Goal: Task Accomplishment & Management: Use online tool/utility

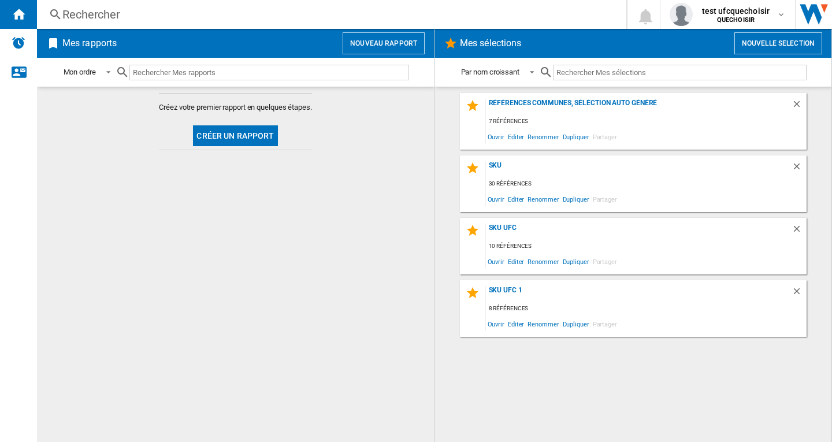
click at [101, 14] on div "Rechercher" at bounding box center [329, 14] width 534 height 16
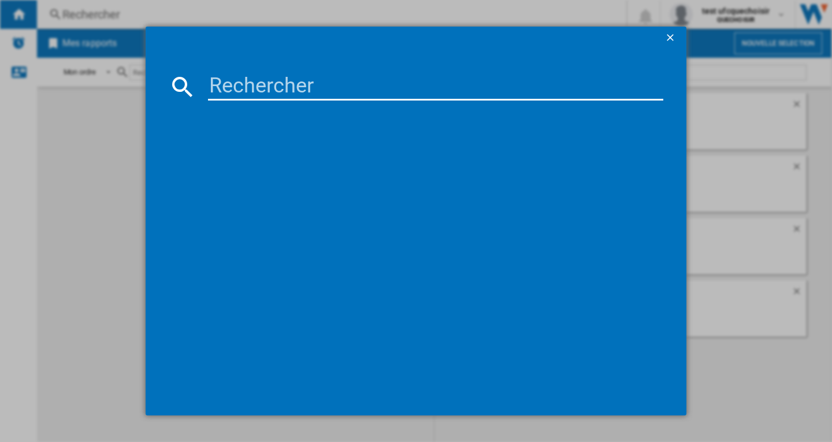
click at [285, 94] on input at bounding box center [435, 87] width 455 height 28
paste input "LG OLED65B4"
type input "LG OLED65B4"
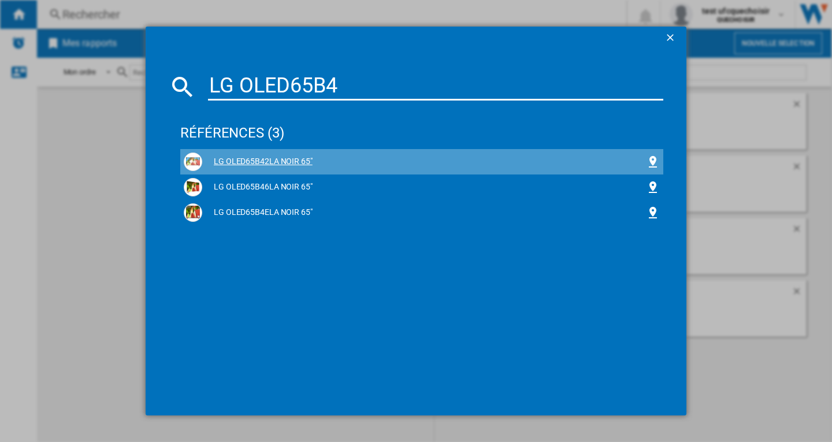
click at [274, 161] on div "LG OLED65B42LA NOIR 65"" at bounding box center [424, 162] width 444 height 12
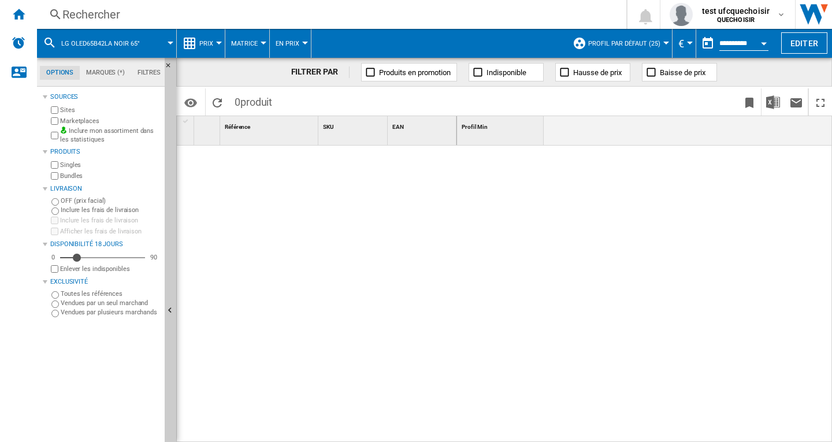
drag, startPoint x: 255, startPoint y: 105, endPoint x: 246, endPoint y: 105, distance: 8.7
click at [255, 105] on span "produit" at bounding box center [256, 102] width 32 height 12
click at [250, 102] on span "produit" at bounding box center [256, 102] width 32 height 12
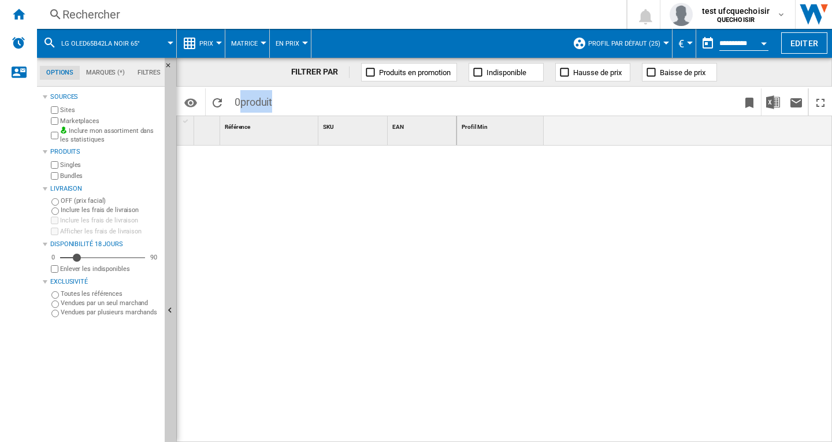
click at [250, 102] on span "produit" at bounding box center [256, 102] width 32 height 12
click at [187, 14] on div "Rechercher" at bounding box center [329, 14] width 534 height 16
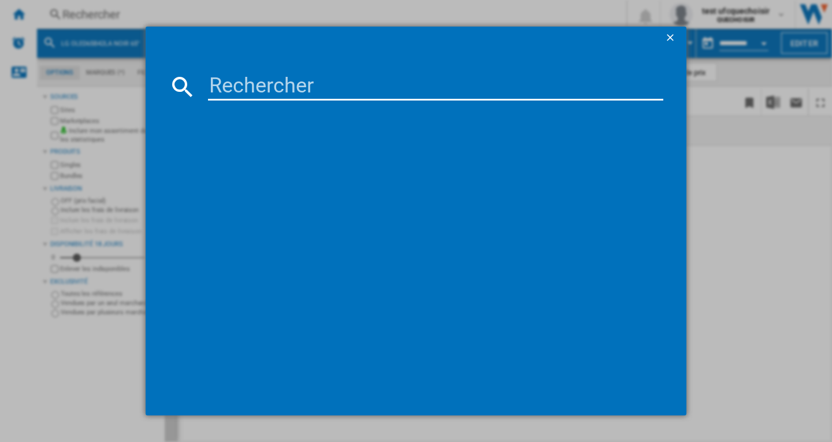
click at [289, 83] on input at bounding box center [435, 87] width 455 height 28
paste input "LG OLED65B4"
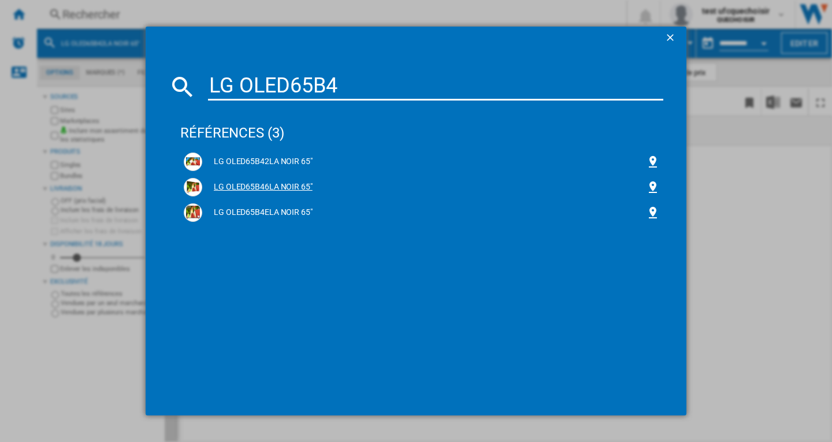
type input "LG OLED65B4"
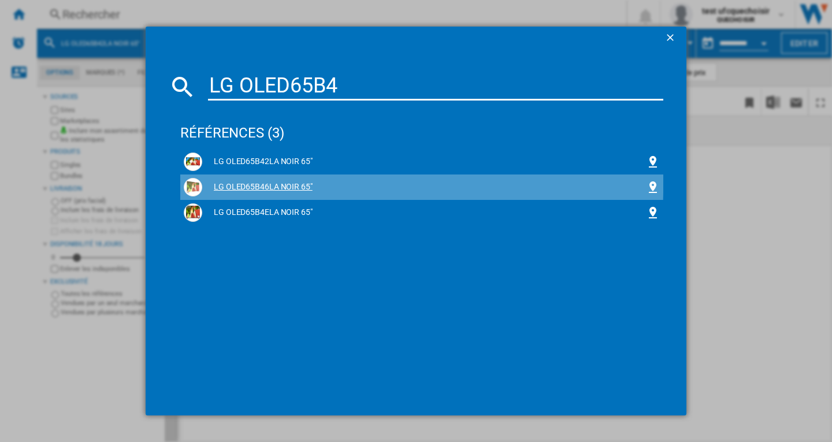
click at [292, 182] on div "LG OLED65B46LA NOIR 65"" at bounding box center [424, 187] width 444 height 12
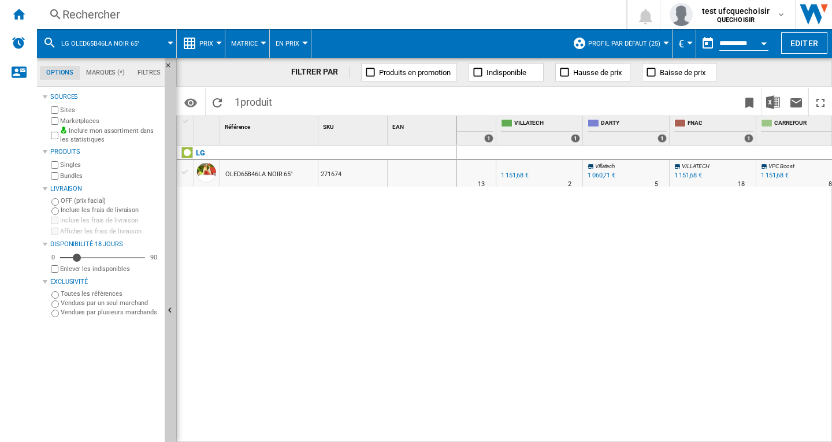
scroll to position [0, 751]
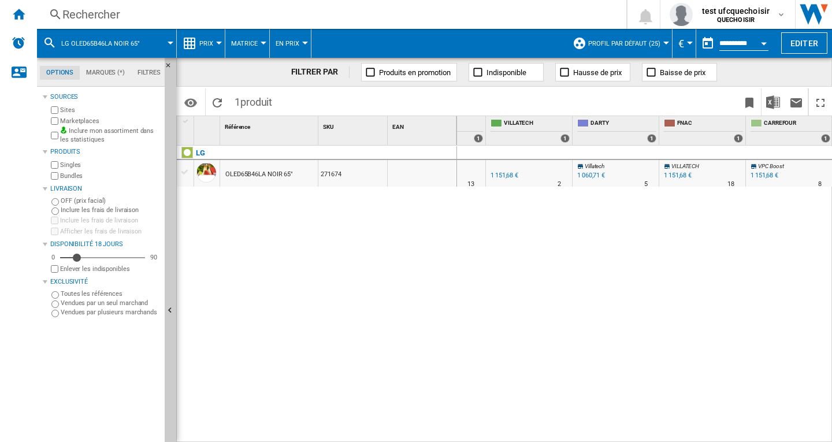
click at [663, 42] on div at bounding box center [666, 43] width 6 height 3
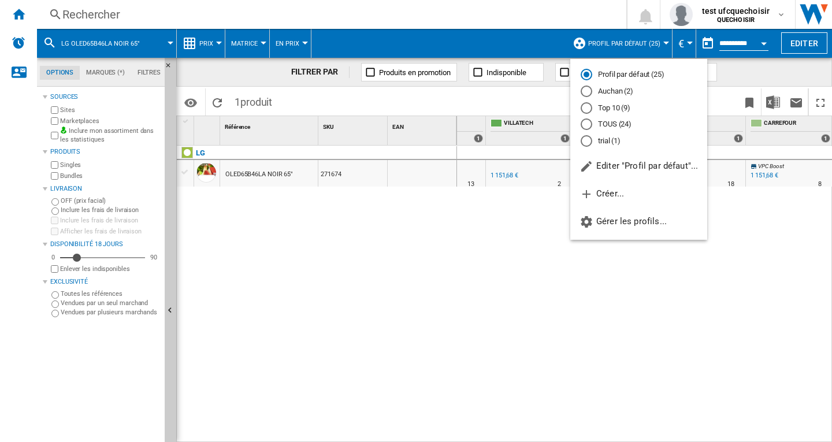
click at [624, 124] on md-radio-button "TOUS (24)" at bounding box center [638, 124] width 116 height 11
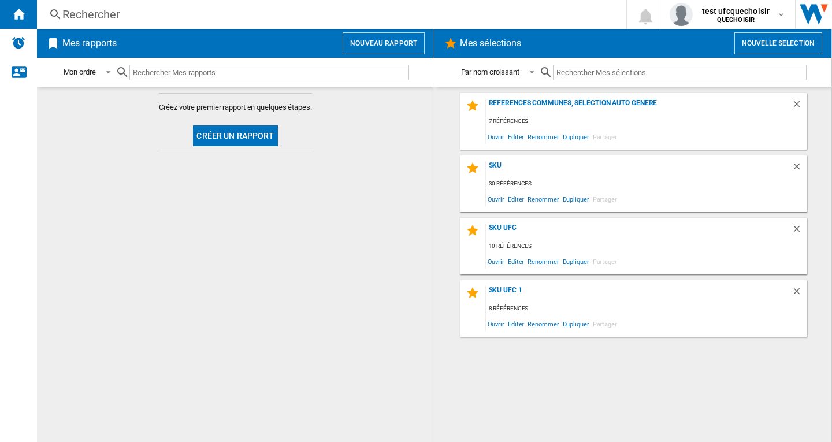
click at [116, 13] on div "Rechercher" at bounding box center [329, 14] width 534 height 16
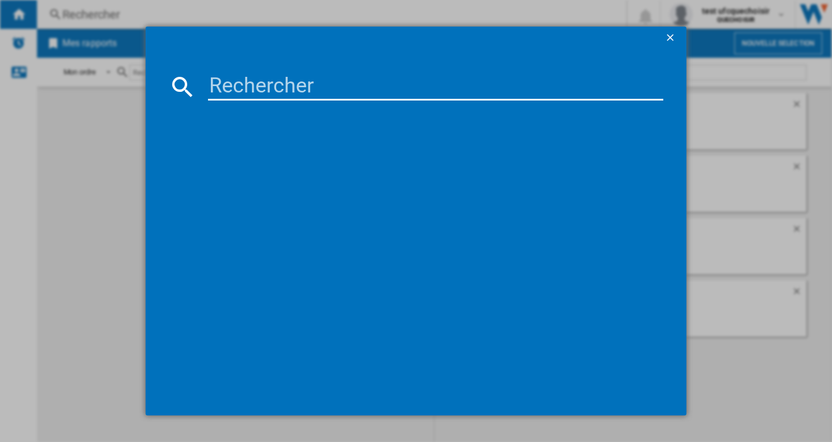
click at [279, 87] on input at bounding box center [435, 87] width 455 height 28
paste input "LG OLED65B4"
type input "LG OLED65B4"
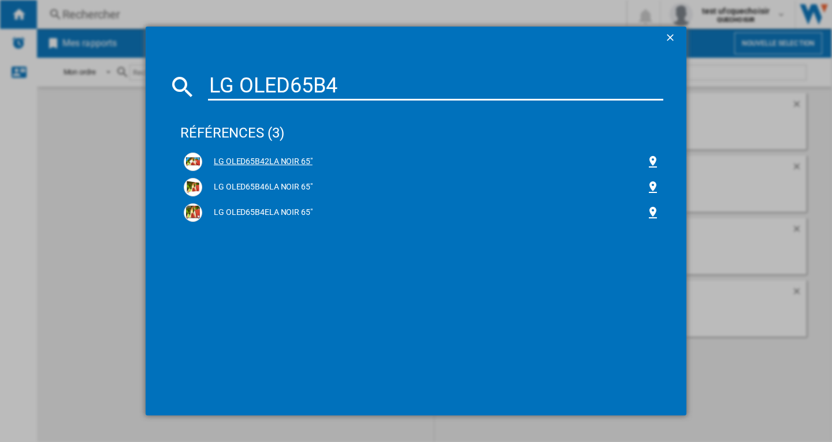
click at [266, 161] on div "LG OLED65B42LA NOIR 65"" at bounding box center [424, 162] width 444 height 12
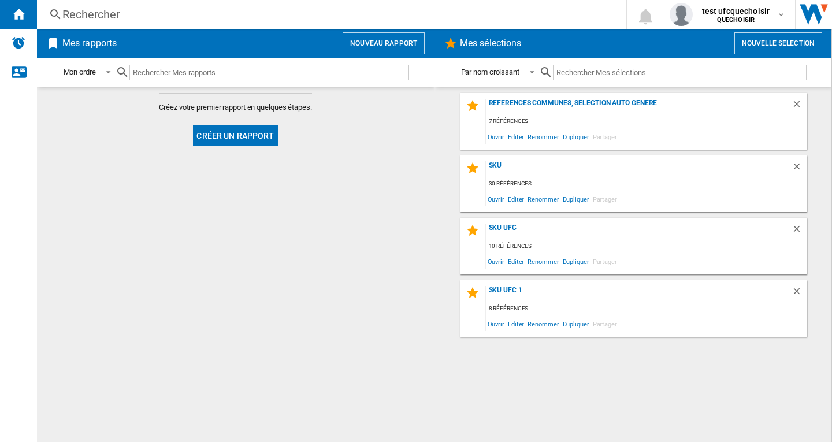
click at [126, 15] on div "Rechercher" at bounding box center [329, 14] width 534 height 16
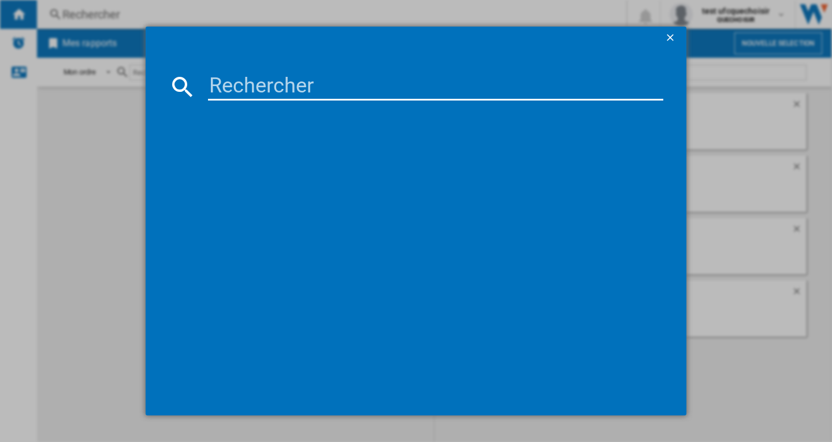
click at [233, 99] on input at bounding box center [435, 87] width 455 height 28
paste input "LG OLED65B4"
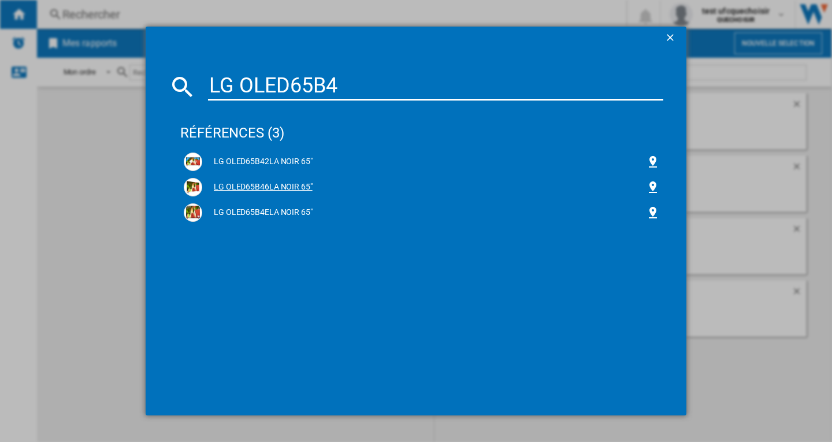
type input "LG OLED65B4"
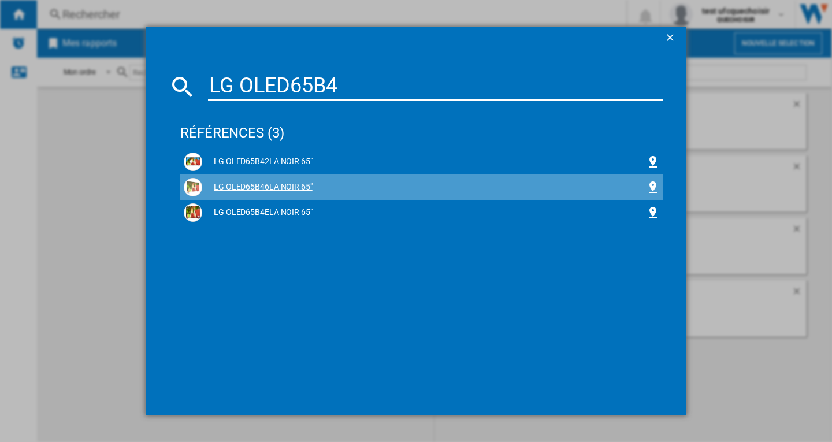
click at [257, 190] on div "LG OLED65B46LA NOIR 65"" at bounding box center [424, 187] width 444 height 12
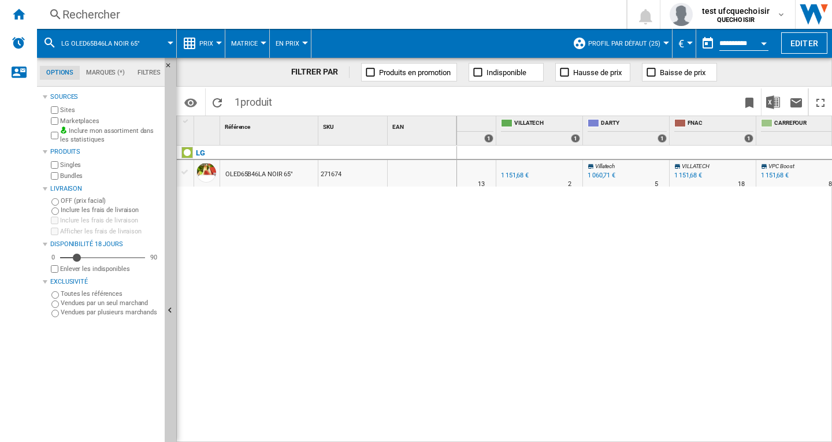
scroll to position [0, 751]
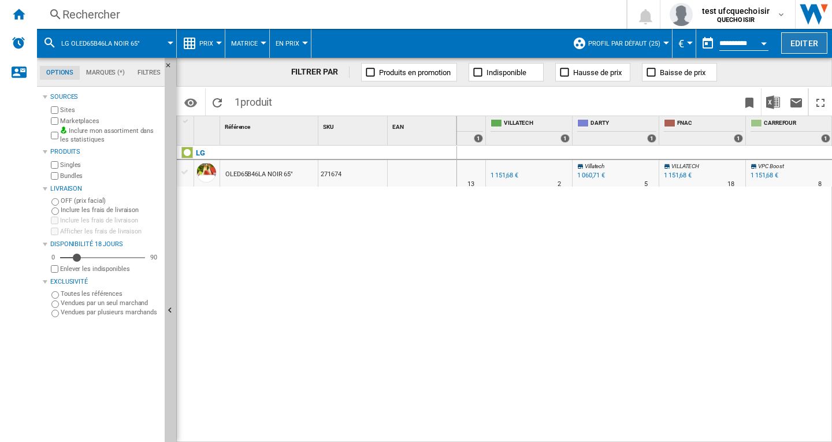
click at [807, 46] on button "Editer" at bounding box center [804, 42] width 46 height 21
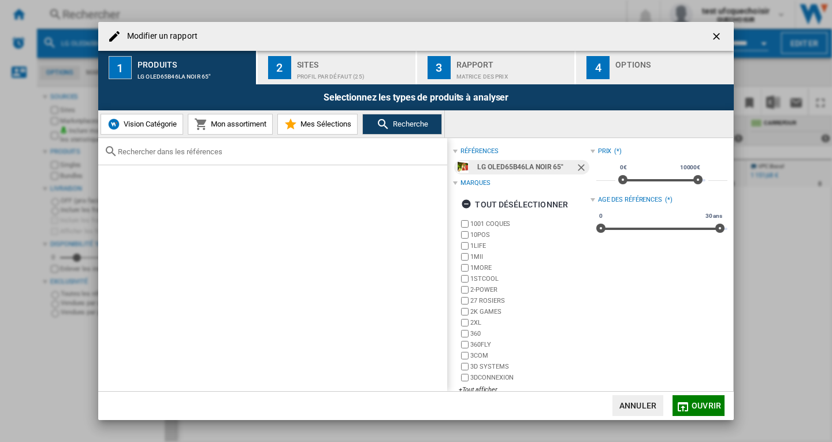
click at [327, 73] on div "Profil par défaut (25)" at bounding box center [354, 74] width 114 height 12
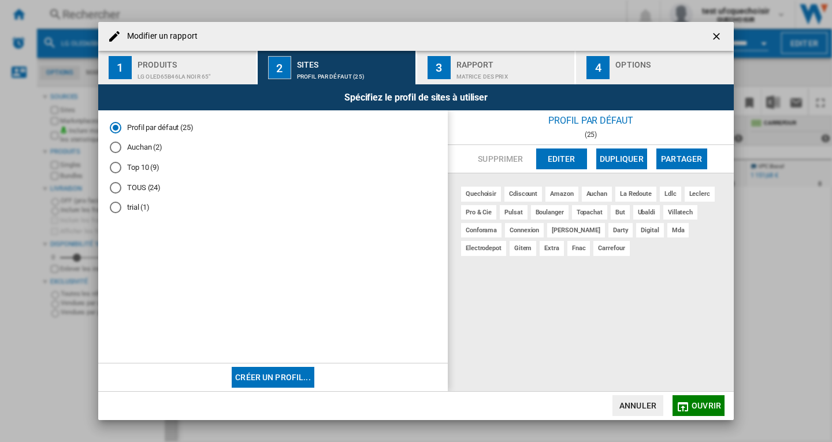
click at [717, 33] on ng-md-icon "getI18NText('BUTTONS.CLOSE_DIALOG')" at bounding box center [717, 38] width 14 height 14
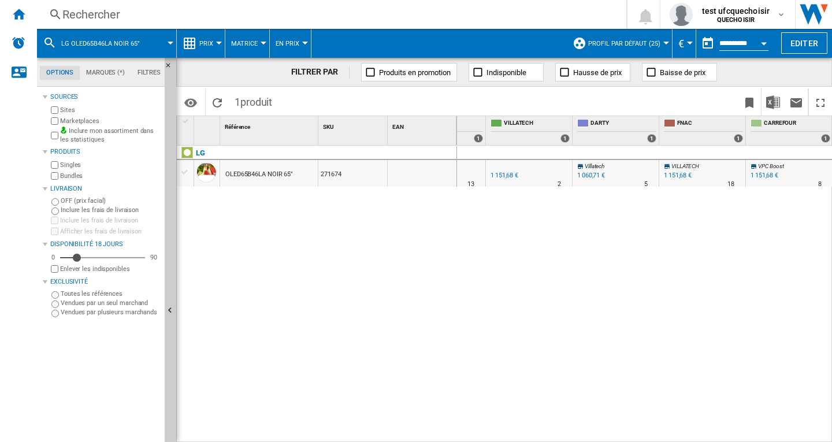
click at [756, 39] on button "Open calendar" at bounding box center [763, 41] width 21 height 21
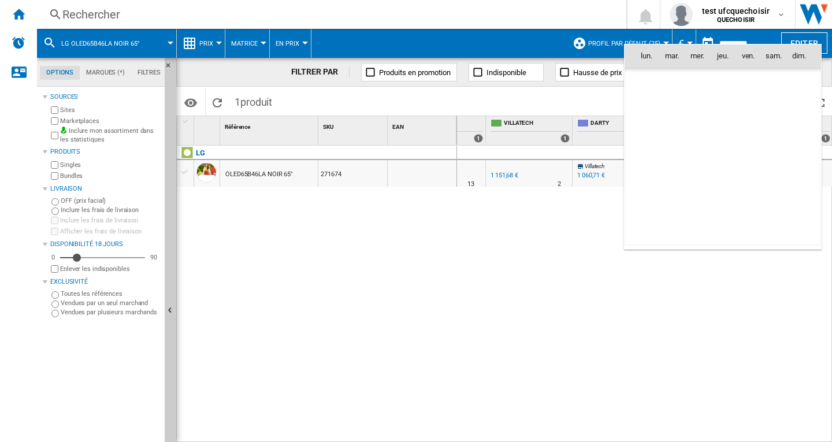
scroll to position [5510, 0]
click at [723, 156] on span "18" at bounding box center [722, 157] width 23 height 23
type input "**********"
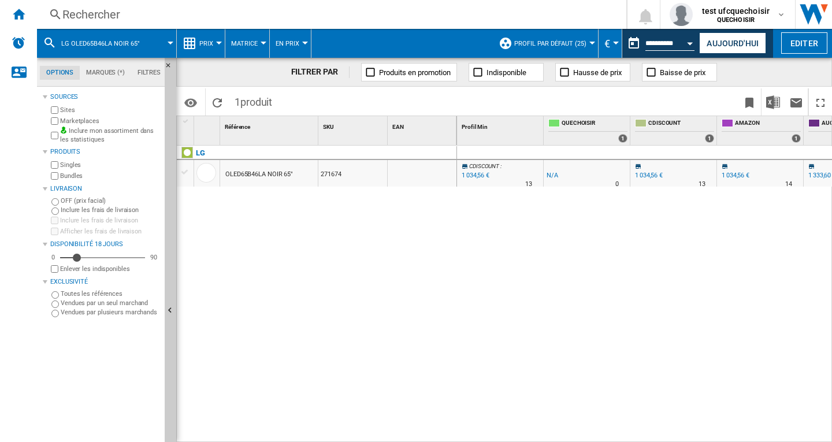
click at [406, 282] on div "LG OLED65B46LA NOIR 65" 271674" at bounding box center [317, 291] width 280 height 290
click at [49, 38] on md-icon at bounding box center [50, 43] width 14 height 14
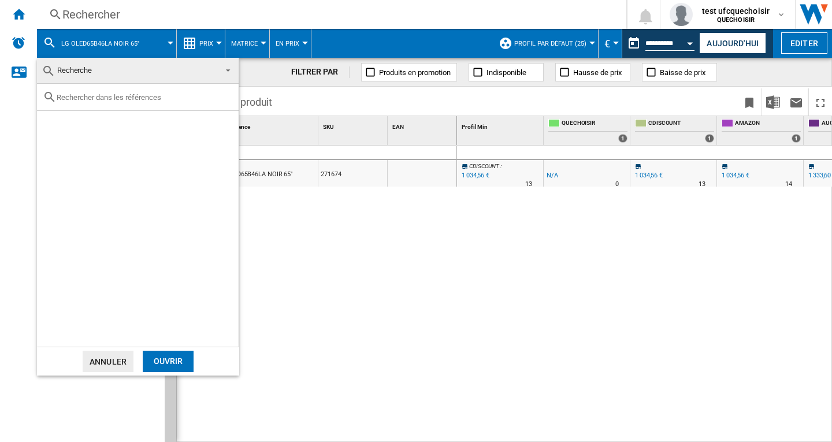
click at [114, 104] on div at bounding box center [138, 97] width 202 height 27
click at [111, 101] on input "text" at bounding box center [145, 97] width 176 height 9
paste input "OLED65B49LA"
click at [78, 96] on input "OLED65B49LA" at bounding box center [138, 97] width 162 height 9
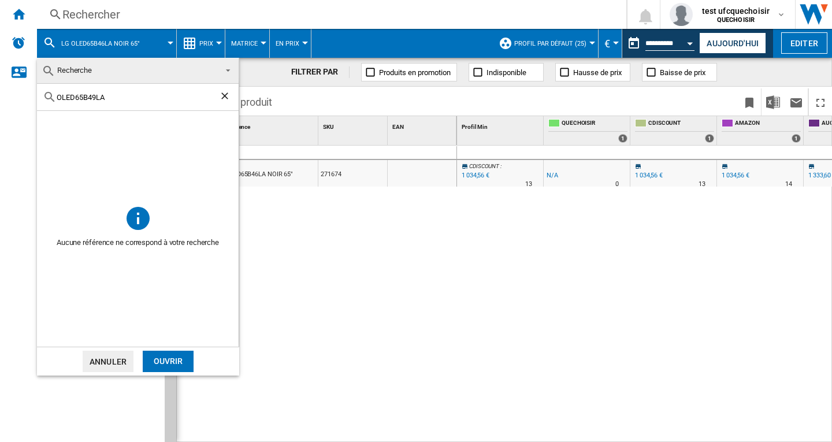
paste input "E"
type input "OLED65B4ELA"
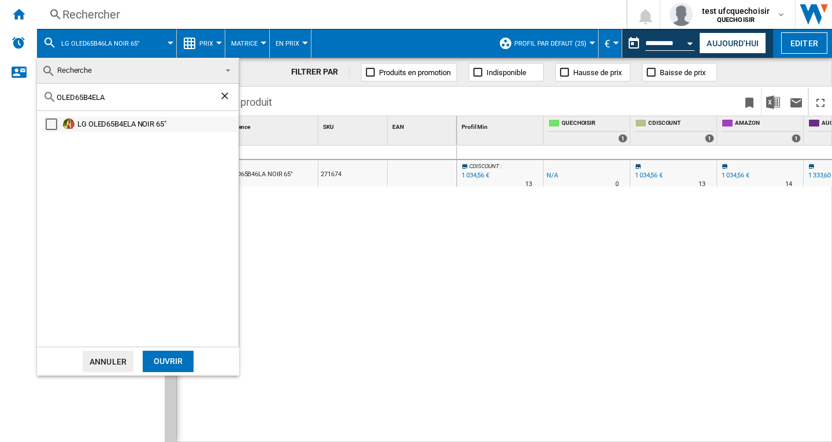
click at [51, 124] on div "Select" at bounding box center [52, 124] width 12 height 12
drag, startPoint x: 158, startPoint y: 359, endPoint x: 660, endPoint y: 44, distance: 592.7
click at [161, 357] on div "Ouvrir" at bounding box center [168, 361] width 51 height 21
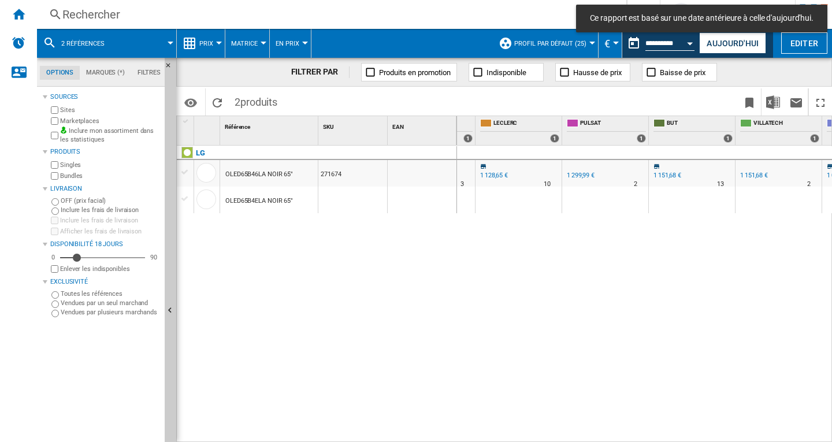
scroll to position [0, 751]
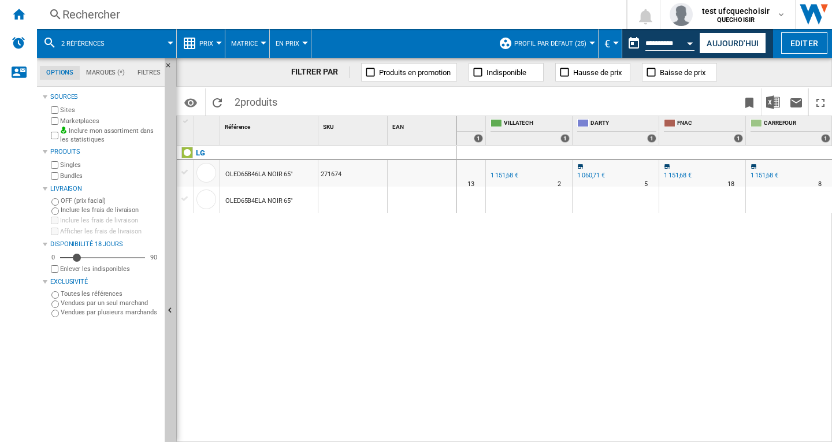
click at [583, 44] on button "Profil par défaut (25)" at bounding box center [553, 43] width 78 height 29
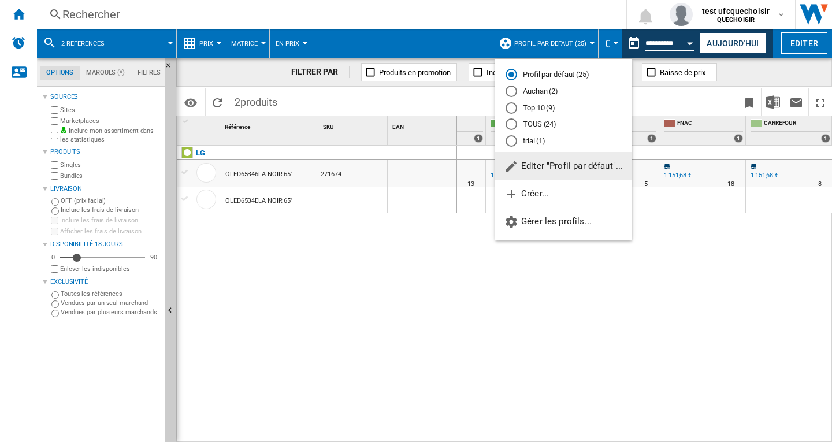
click at [534, 110] on md-radio-button "Top 10 (9)" at bounding box center [563, 107] width 116 height 11
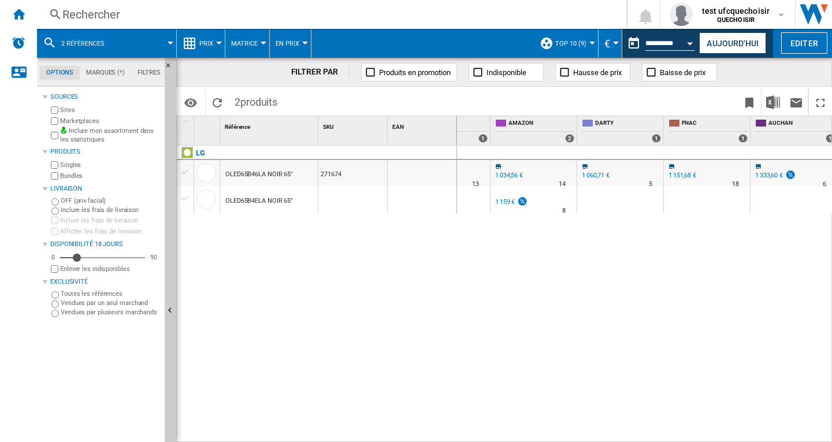
scroll to position [0, 231]
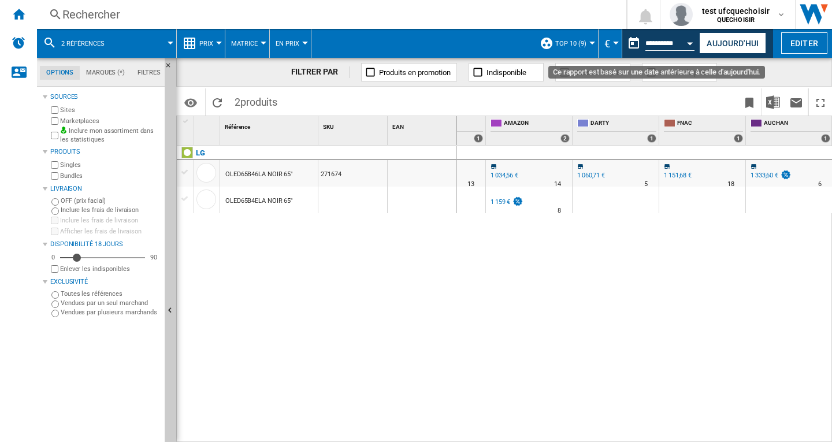
click at [687, 44] on div "Open calendar" at bounding box center [690, 43] width 6 height 3
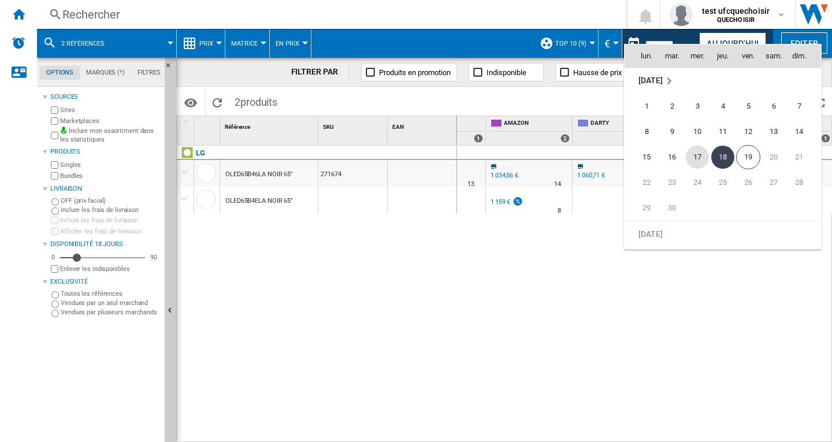
click at [700, 152] on span "17" at bounding box center [697, 157] width 23 height 23
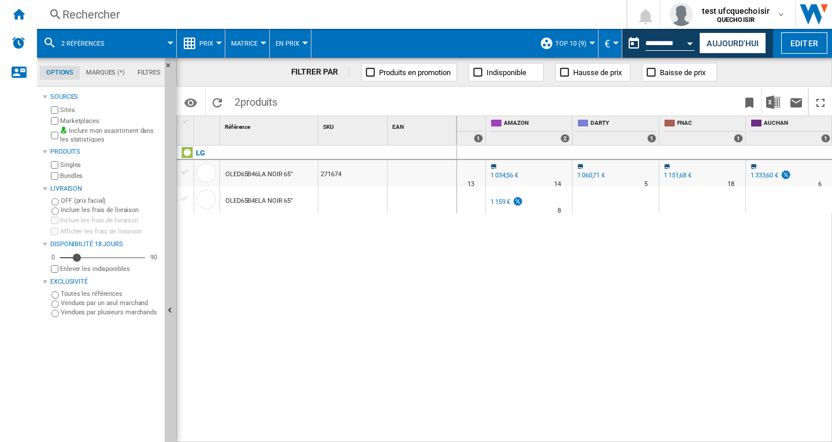
type input "**********"
click at [768, 103] on img "Télécharger au format Excel" at bounding box center [773, 102] width 14 height 14
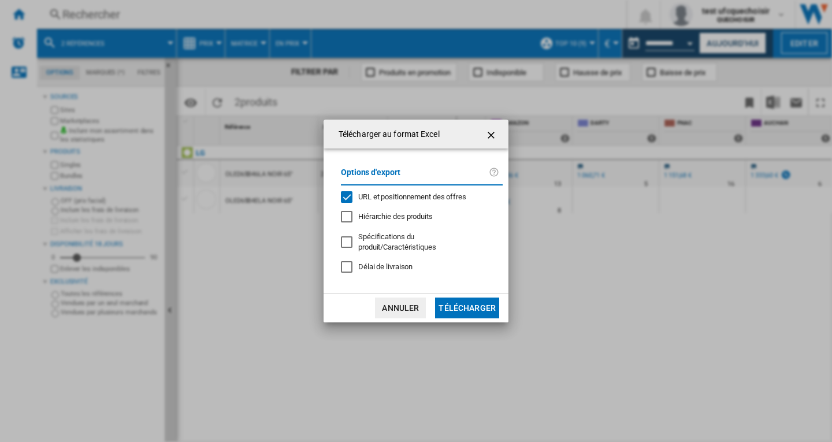
click at [490, 142] on ng-md-icon "getI18NText('BUTTONS.CLOSE_DIALOG')" at bounding box center [492, 135] width 14 height 14
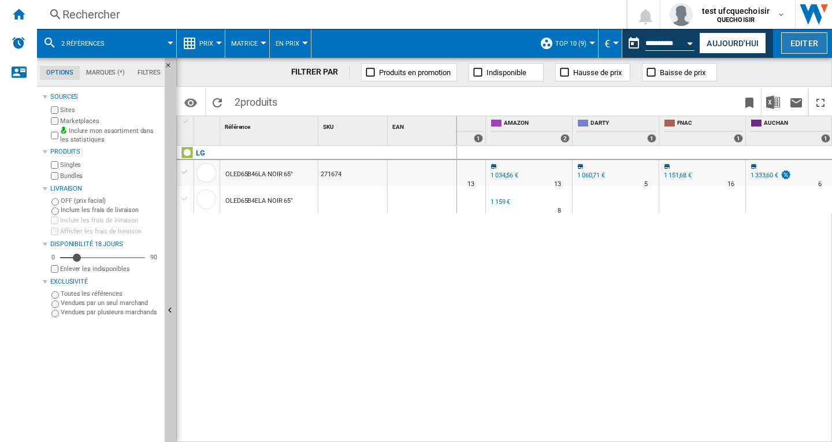
click at [800, 48] on button "Editer" at bounding box center [804, 42] width 46 height 21
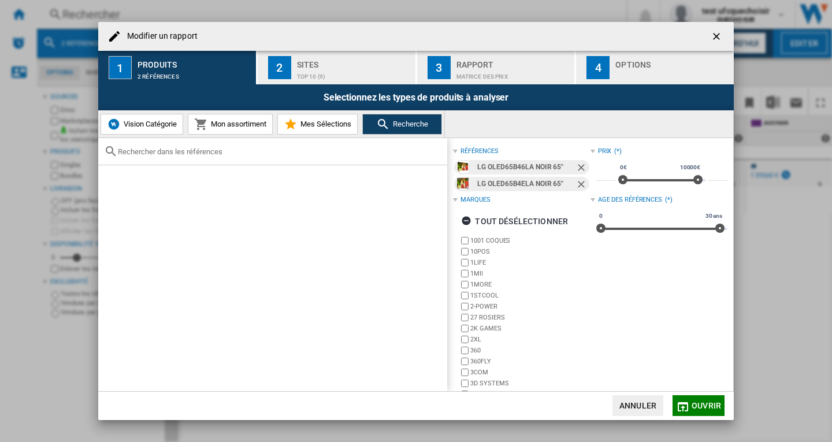
click at [154, 121] on span "Vision Catégorie" at bounding box center [149, 124] width 56 height 9
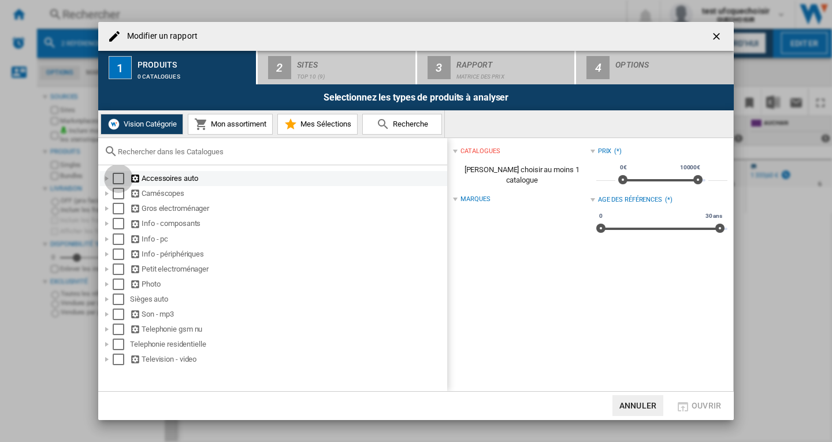
click at [118, 178] on div "Select" at bounding box center [119, 179] width 12 height 12
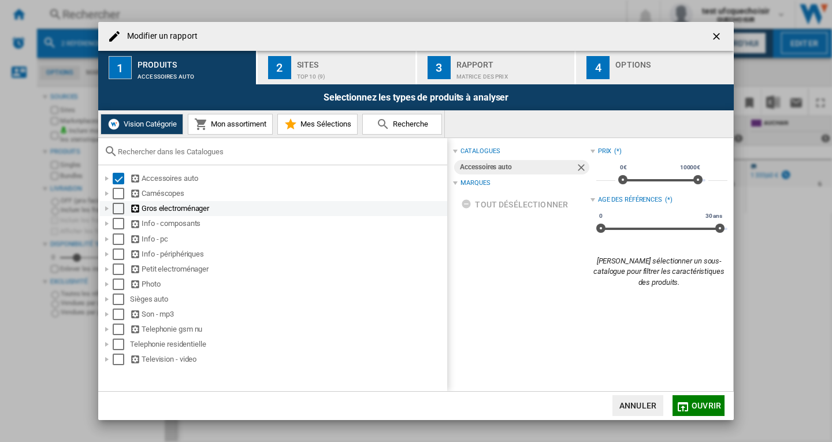
drag, startPoint x: 118, startPoint y: 191, endPoint x: 118, endPoint y: 204, distance: 12.7
click at [118, 192] on div "Select" at bounding box center [119, 194] width 12 height 12
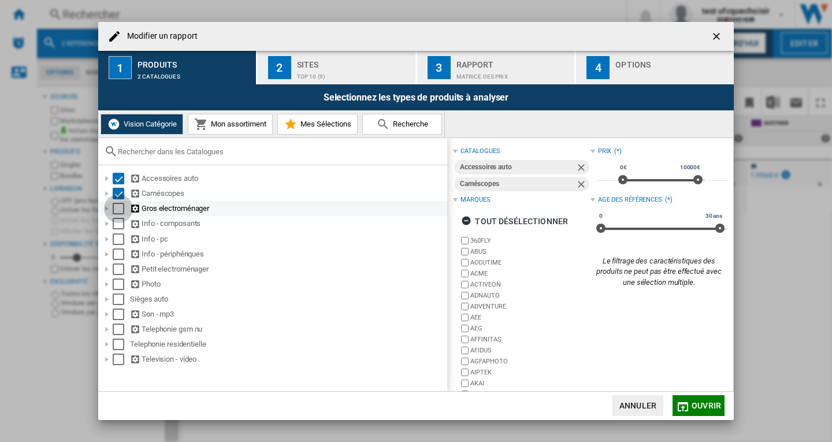
click at [118, 211] on div "Select" at bounding box center [119, 209] width 12 height 12
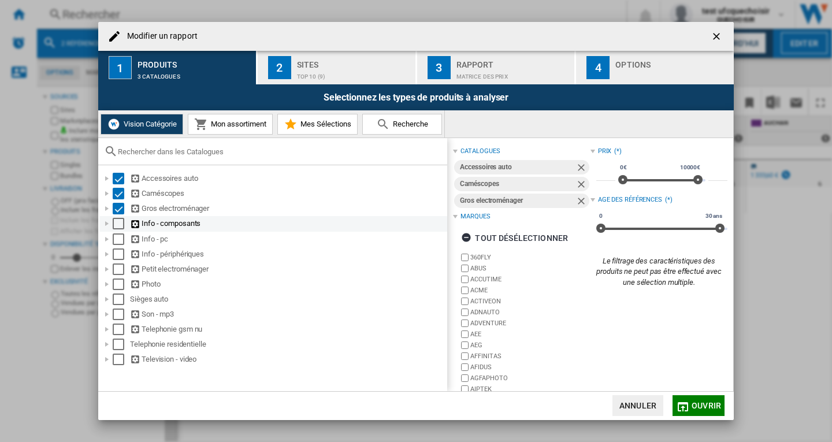
click at [118, 225] on div "Select" at bounding box center [119, 224] width 12 height 12
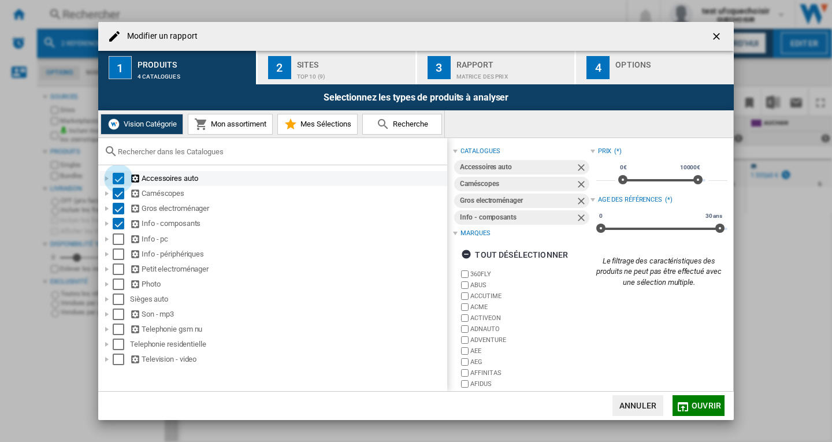
click at [115, 176] on div "Select" at bounding box center [119, 179] width 12 height 12
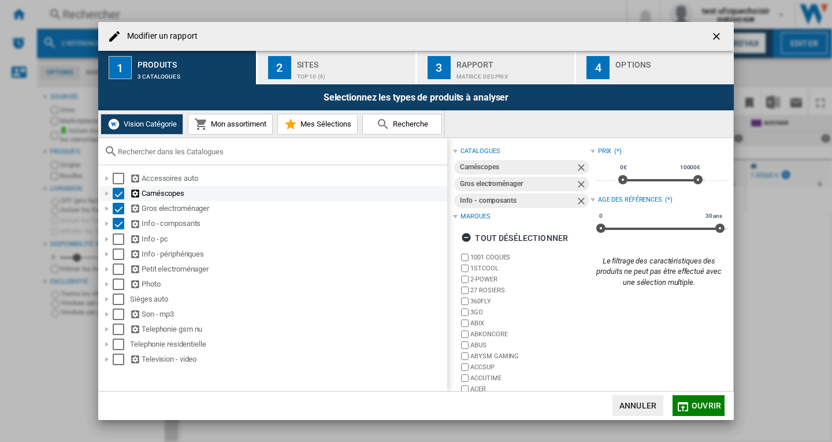
drag, startPoint x: 116, startPoint y: 192, endPoint x: 119, endPoint y: 204, distance: 12.6
click at [116, 193] on div "Select" at bounding box center [119, 194] width 12 height 12
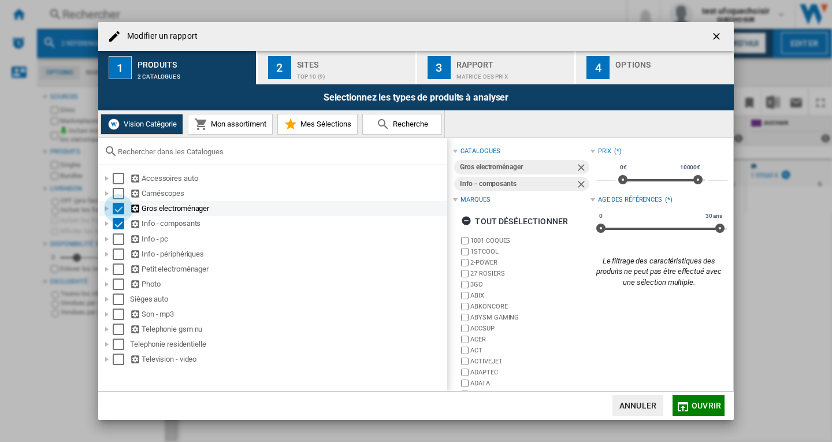
click at [120, 211] on div "Select" at bounding box center [119, 209] width 12 height 12
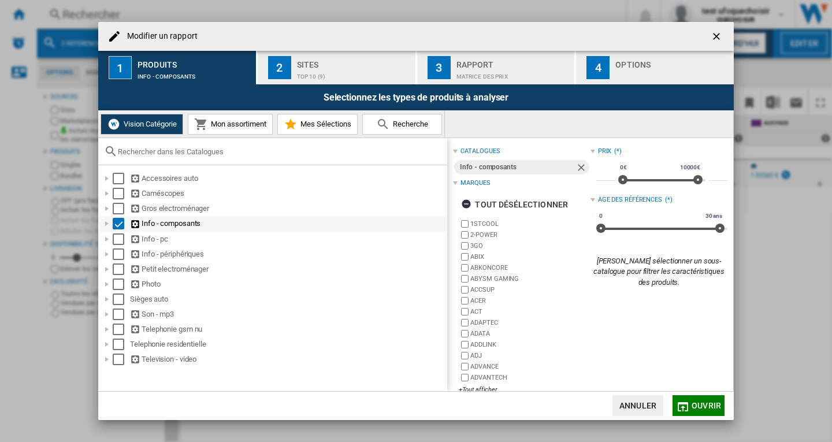
click at [119, 222] on div "Select" at bounding box center [119, 224] width 12 height 12
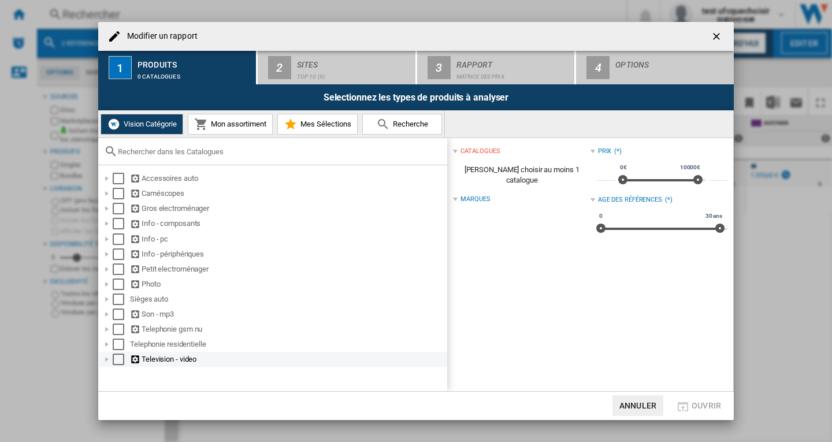
click at [115, 363] on div "Select" at bounding box center [119, 359] width 12 height 12
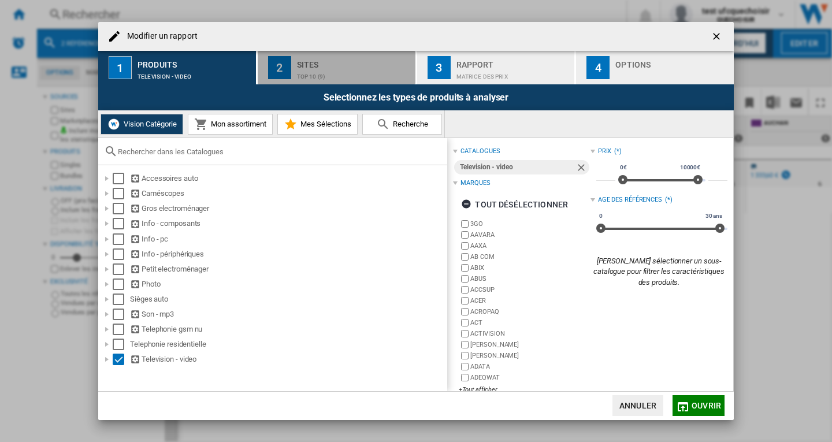
click at [299, 71] on div "Top 10 (9)" at bounding box center [354, 74] width 114 height 12
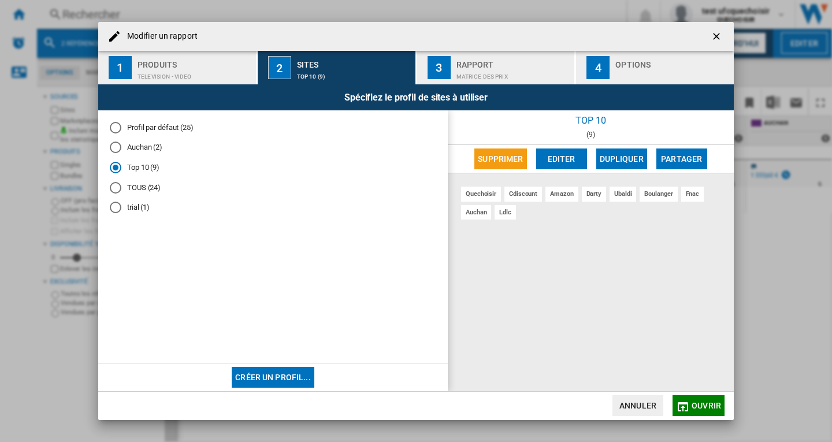
click at [148, 189] on md-radio-button "TOUS (24)" at bounding box center [273, 187] width 326 height 11
click at [128, 207] on md-radio-button "trial (1)" at bounding box center [273, 207] width 326 height 11
click at [149, 186] on md-radio-button "TOUS (24)" at bounding box center [273, 187] width 326 height 11
click at [446, 72] on div "3" at bounding box center [438, 67] width 23 height 23
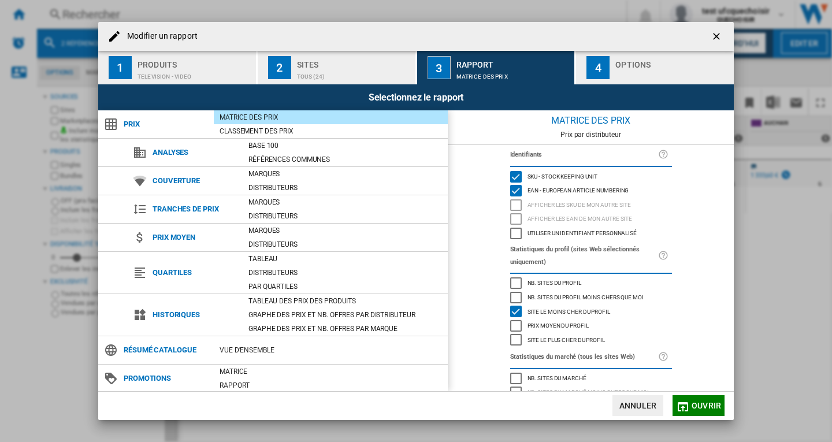
drag, startPoint x: 320, startPoint y: 74, endPoint x: 282, endPoint y: 76, distance: 37.6
click at [319, 74] on div "TOUS (24)" at bounding box center [354, 74] width 114 height 12
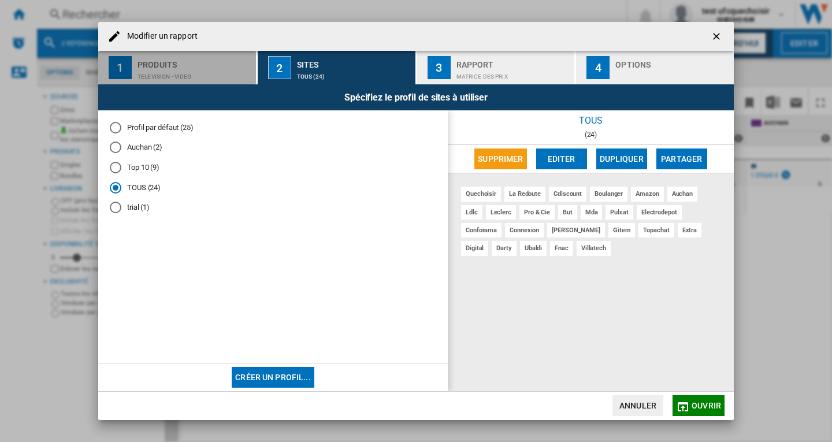
click at [140, 70] on div "Television - video" at bounding box center [194, 74] width 114 height 12
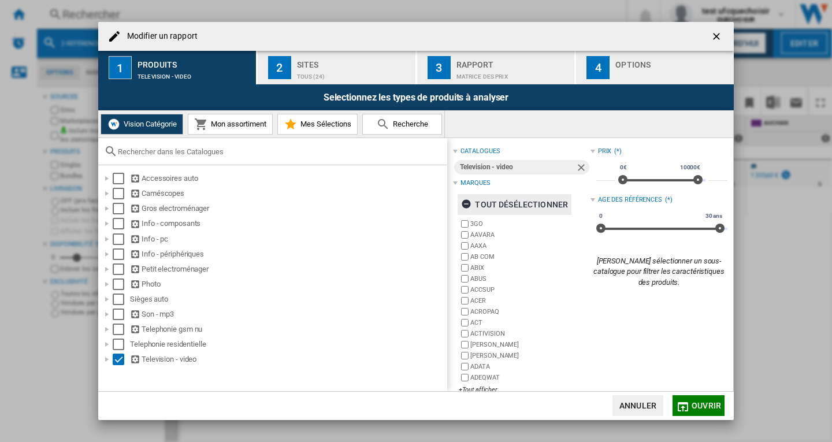
click at [507, 202] on div "tout désélectionner" at bounding box center [514, 204] width 107 height 21
click at [481, 388] on div "+Tout afficher" at bounding box center [524, 389] width 131 height 9
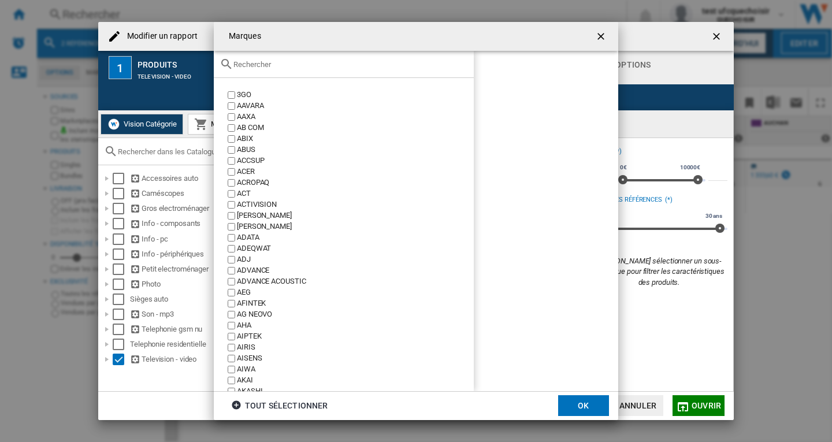
click at [278, 68] on input "text" at bounding box center [350, 64] width 234 height 9
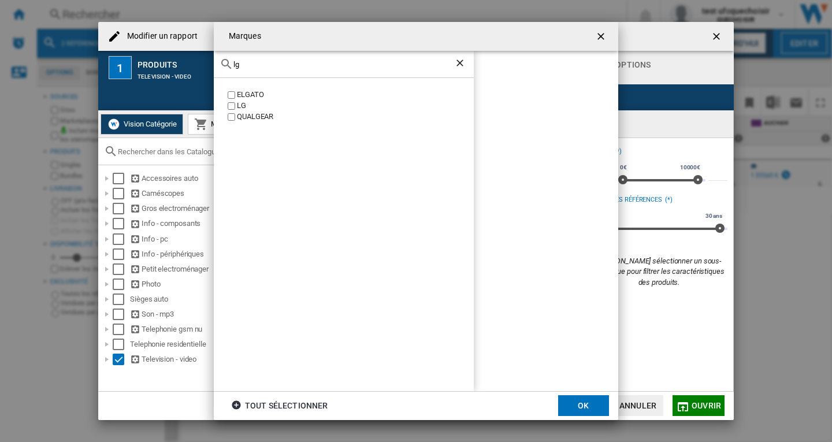
type input "lg"
click at [244, 102] on div "LG" at bounding box center [355, 105] width 237 height 11
drag, startPoint x: 580, startPoint y: 404, endPoint x: 722, endPoint y: 401, distance: 142.1
click at [580, 404] on button "OK" at bounding box center [583, 405] width 51 height 21
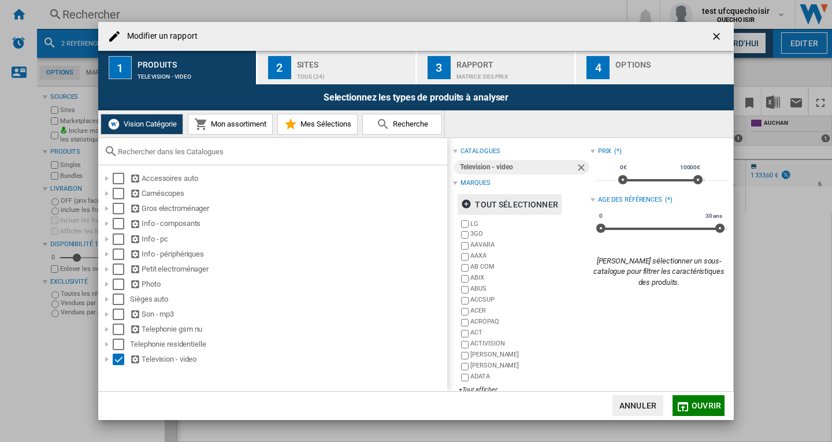
click at [704, 403] on span "Ouvrir" at bounding box center [705, 405] width 29 height 9
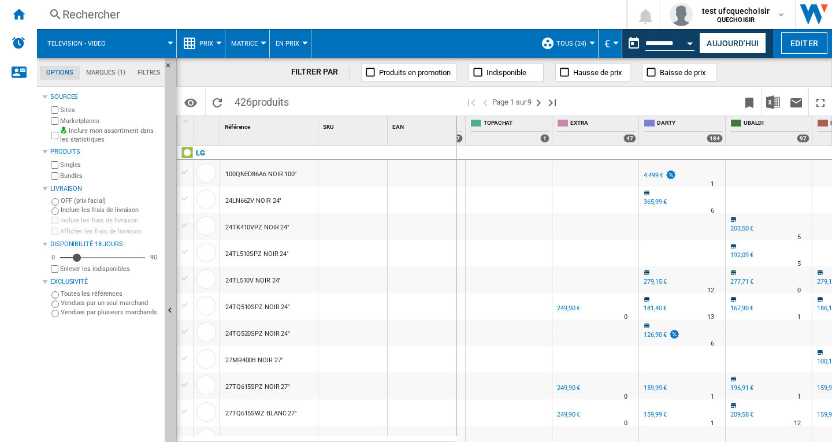
scroll to position [0, 1710]
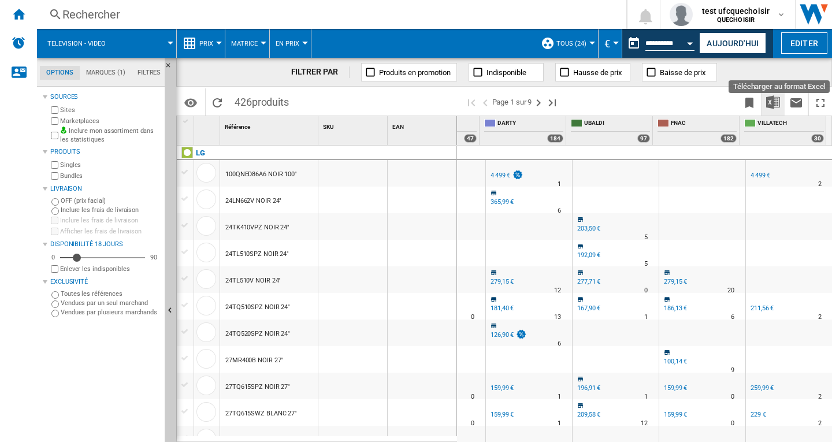
click at [771, 98] on img "Télécharger au format Excel" at bounding box center [773, 102] width 14 height 14
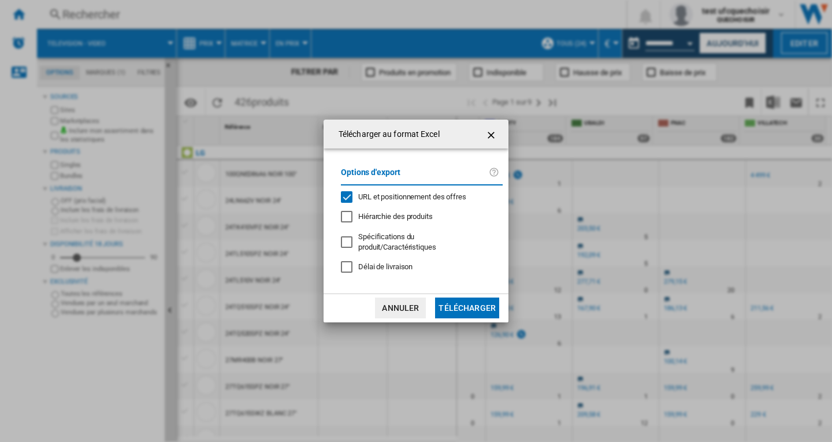
click at [474, 301] on button "Télécharger" at bounding box center [467, 307] width 64 height 21
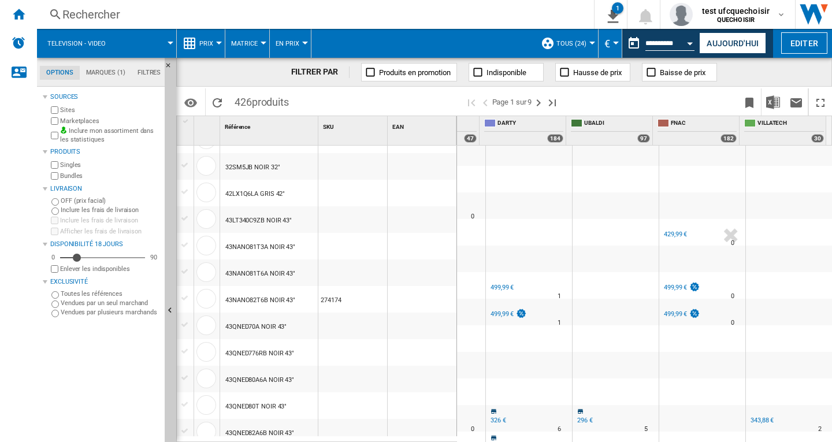
scroll to position [924, 0]
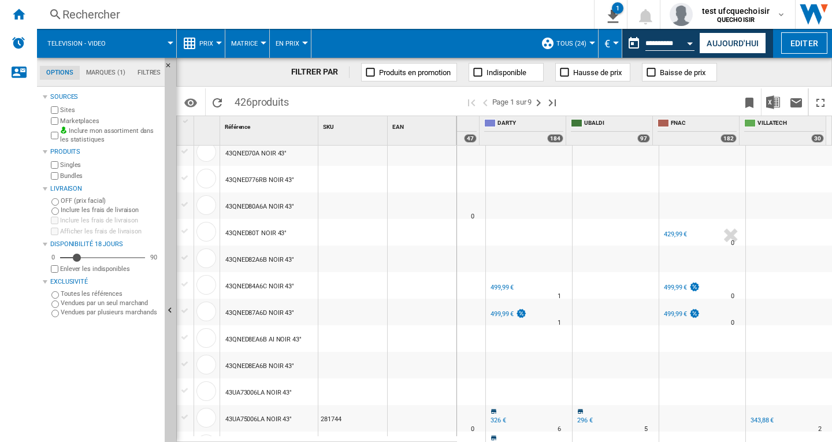
click at [175, 15] on div "Rechercher" at bounding box center [312, 14] width 501 height 16
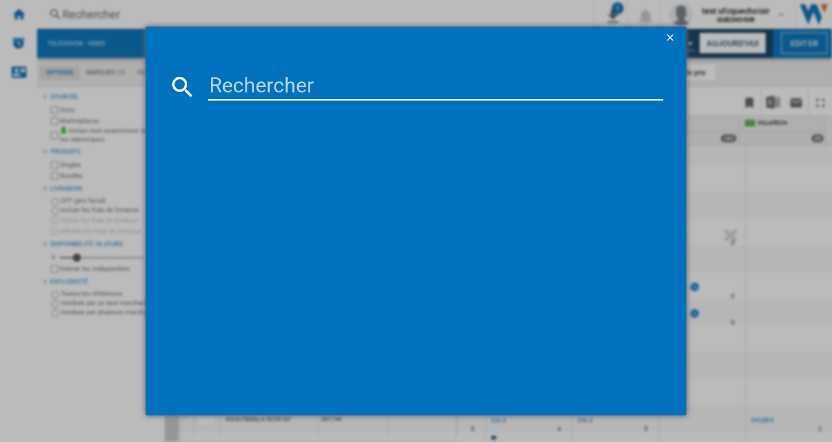
click at [311, 89] on input at bounding box center [435, 87] width 455 height 28
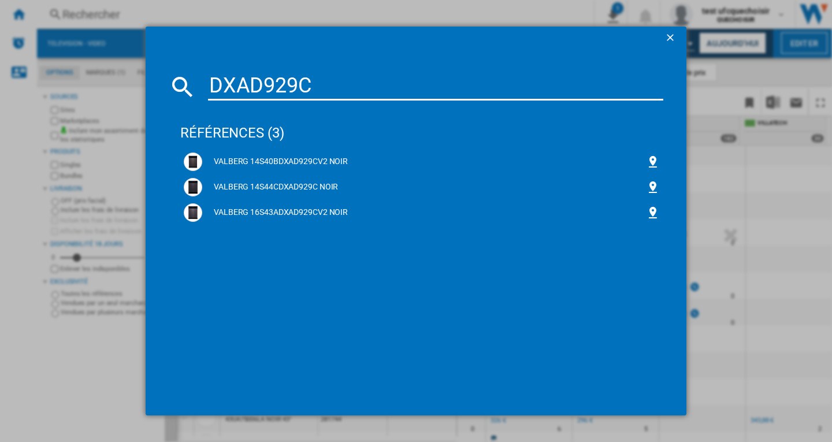
click at [276, 88] on input "DXAD929C" at bounding box center [435, 87] width 455 height 28
paste input "SBI 14S44 C SAD929C"
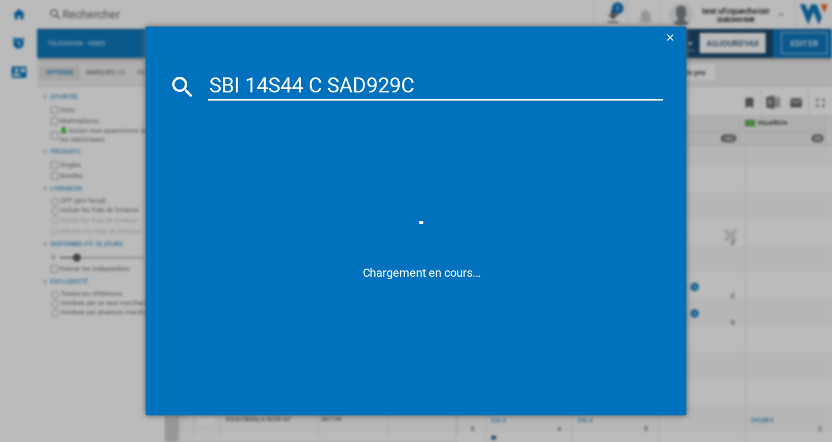
click at [333, 89] on input "SBI 14S44 C SAD929C" at bounding box center [435, 87] width 455 height 28
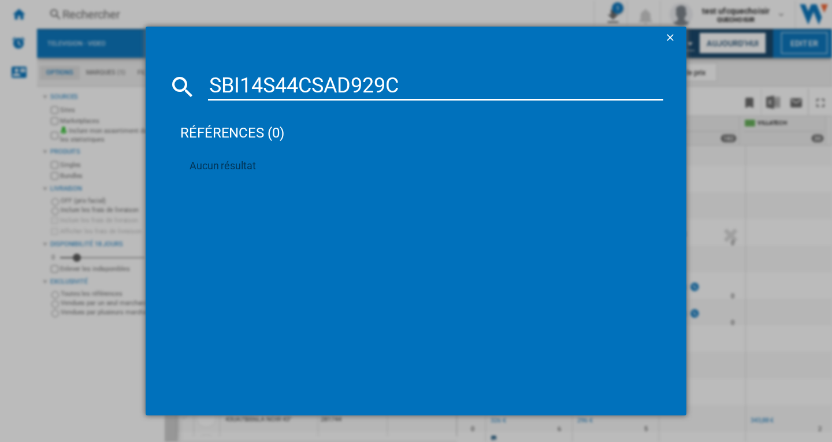
click at [357, 92] on input "SBI14S44CSAD929C" at bounding box center [435, 87] width 455 height 28
paste input "14S44 C DX"
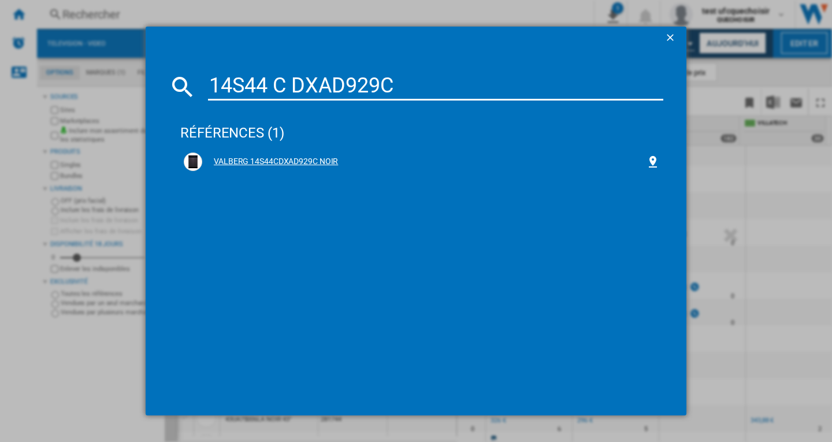
type input "14S44 C DXAD929C"
click at [248, 161] on div "VALBERG 14S44CDXAD929C NOIR" at bounding box center [424, 162] width 444 height 12
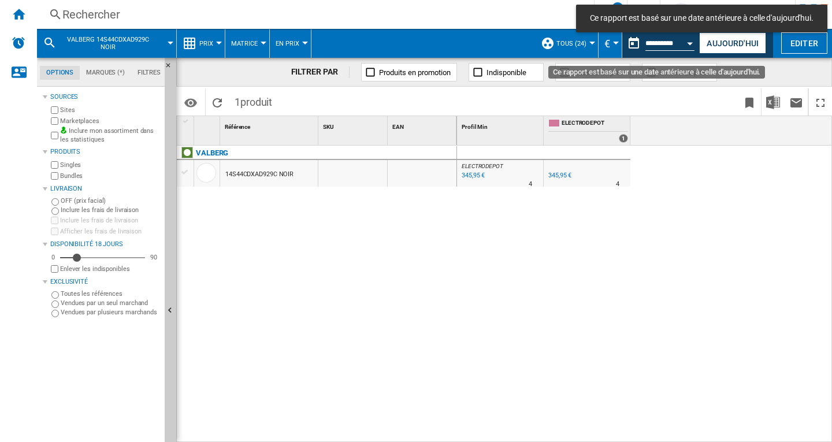
click at [688, 44] on div "Open calendar" at bounding box center [690, 43] width 6 height 3
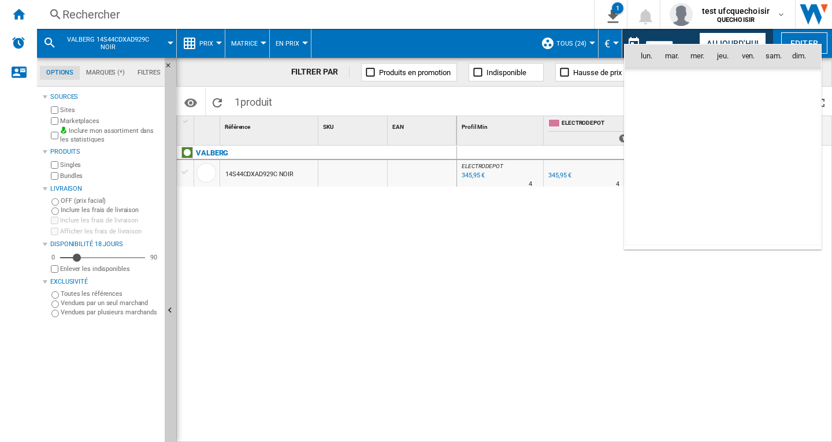
scroll to position [5510, 0]
click at [725, 155] on span "18" at bounding box center [722, 157] width 23 height 23
type input "**********"
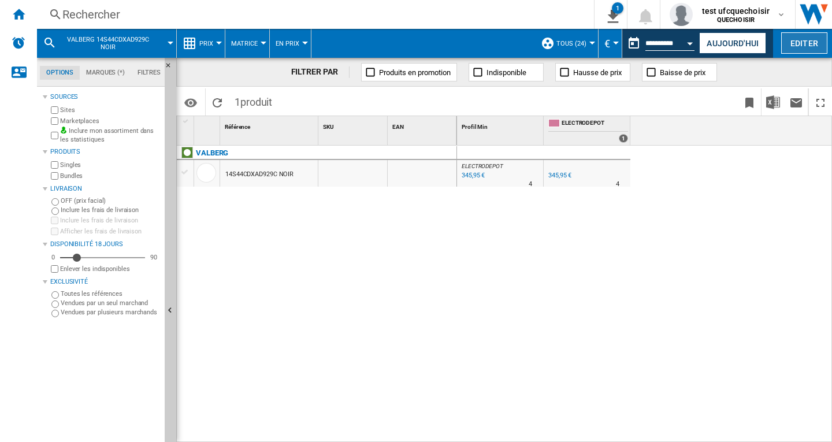
click at [798, 43] on button "Editer" at bounding box center [804, 42] width 46 height 21
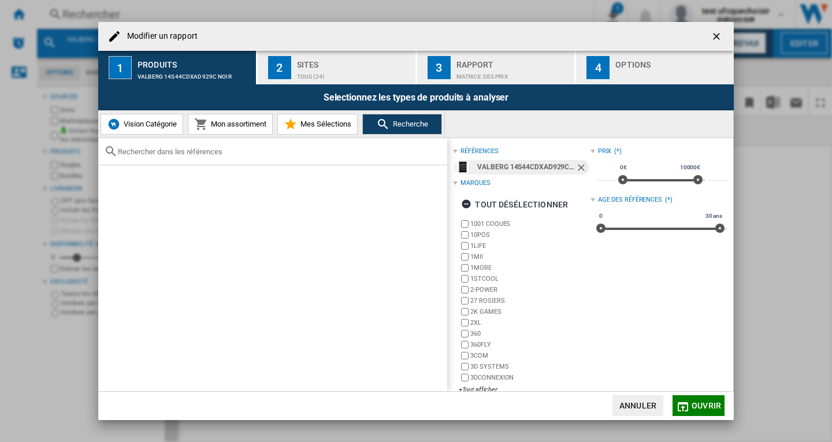
click at [303, 63] on div "Sites" at bounding box center [354, 61] width 114 height 12
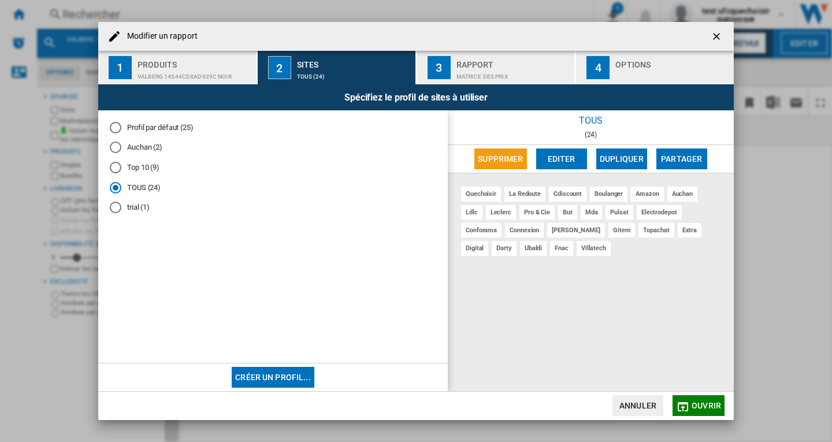
click at [716, 36] on ng-md-icon "getI18NText('BUTTONS.CLOSE_DIALOG')" at bounding box center [717, 38] width 14 height 14
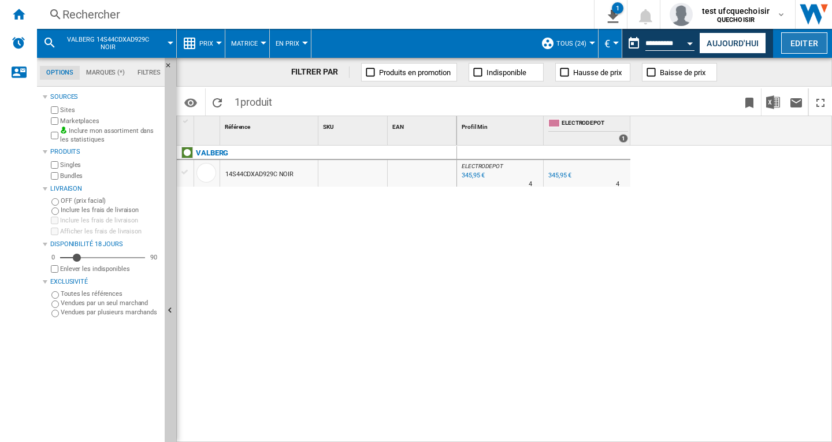
click at [796, 40] on button "Editer" at bounding box center [804, 42] width 46 height 21
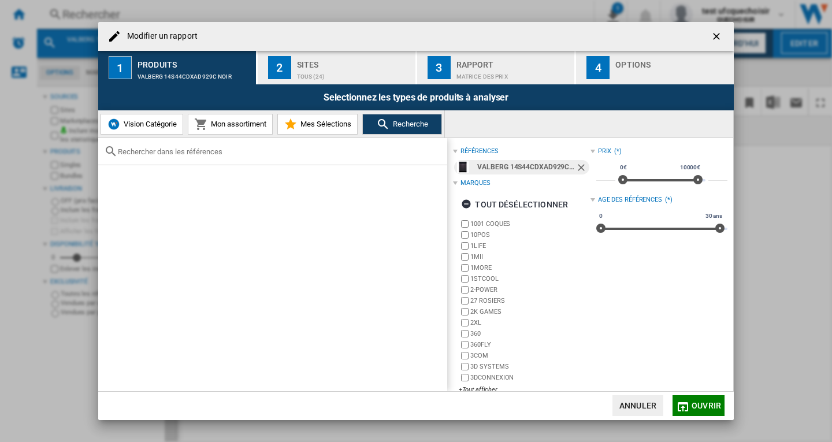
drag, startPoint x: 292, startPoint y: 76, endPoint x: 293, endPoint y: 81, distance: 5.9
click at [293, 76] on button "2 Sites TOUS (24)" at bounding box center [337, 67] width 159 height 33
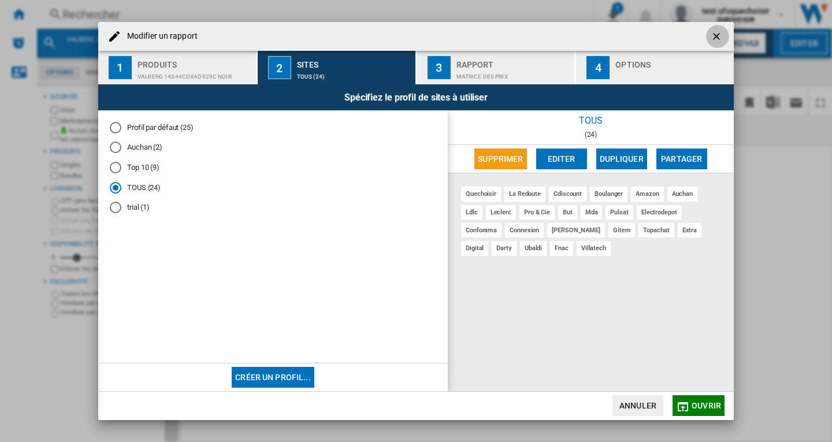
click at [712, 36] on ng-md-icon "getI18NText('BUTTONS.CLOSE_DIALOG')" at bounding box center [717, 38] width 14 height 14
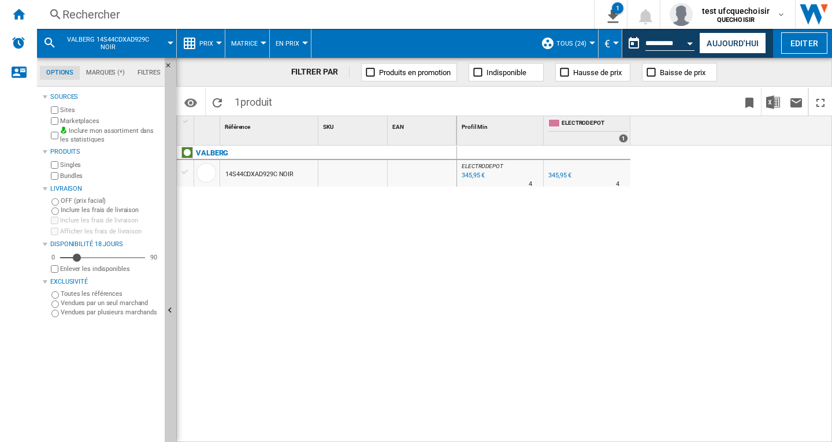
click at [115, 18] on div "Rechercher" at bounding box center [312, 14] width 501 height 16
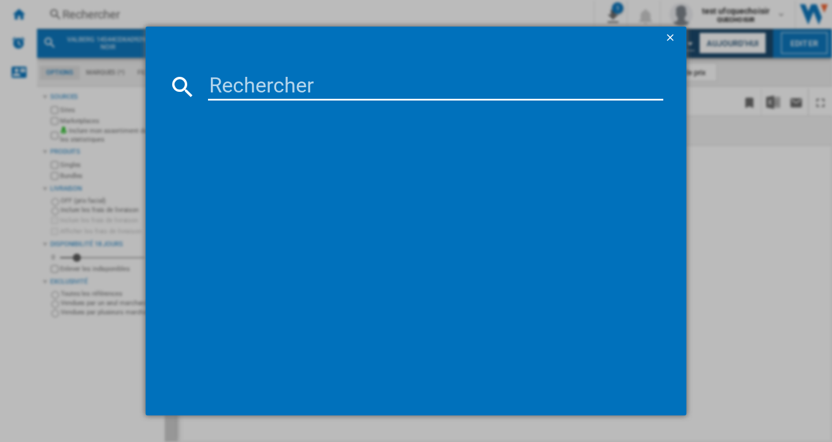
click at [250, 85] on input at bounding box center [435, 87] width 455 height 28
paste input "LG OLED65B46LA NOIR 65""
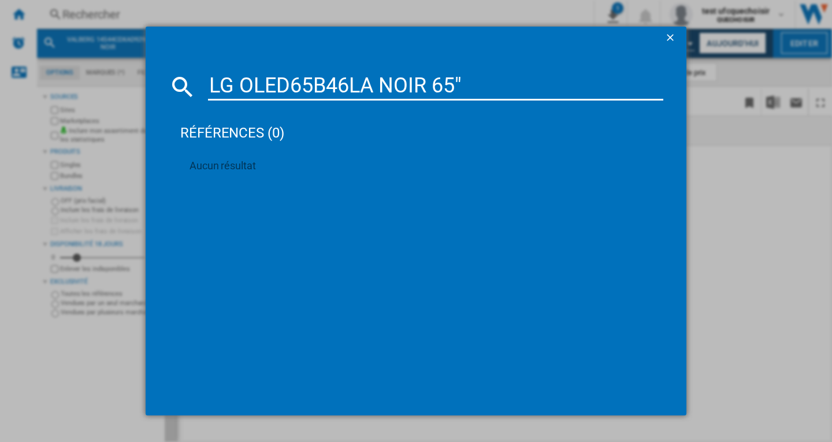
type input "LG OLED65B46LA NOIR 65""
click at [360, 85] on input "LG OLED65B46LA NOIR 65"" at bounding box center [435, 87] width 455 height 28
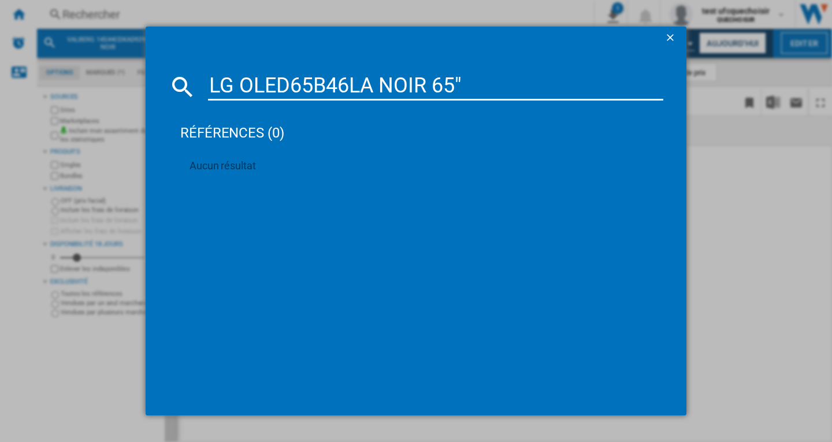
drag, startPoint x: 668, startPoint y: 38, endPoint x: 605, endPoint y: 46, distance: 63.4
click at [668, 38] on ng-md-icon "getI18NText('BUTTONS.CLOSE_DIALOG')" at bounding box center [671, 39] width 14 height 14
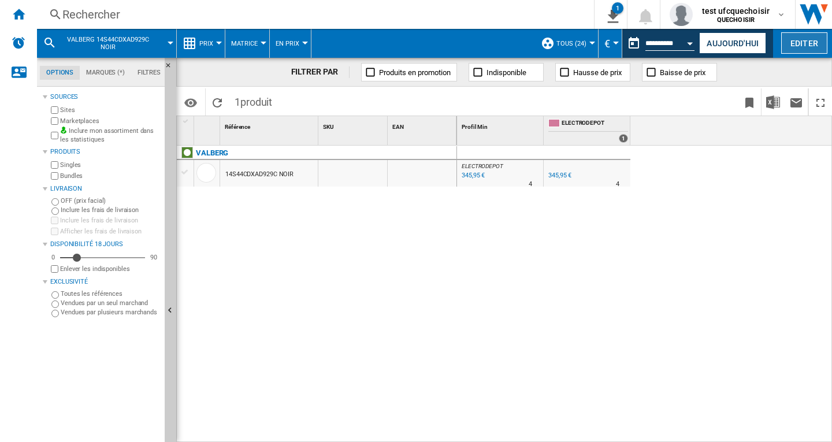
click at [801, 45] on button "Editer" at bounding box center [804, 42] width 46 height 21
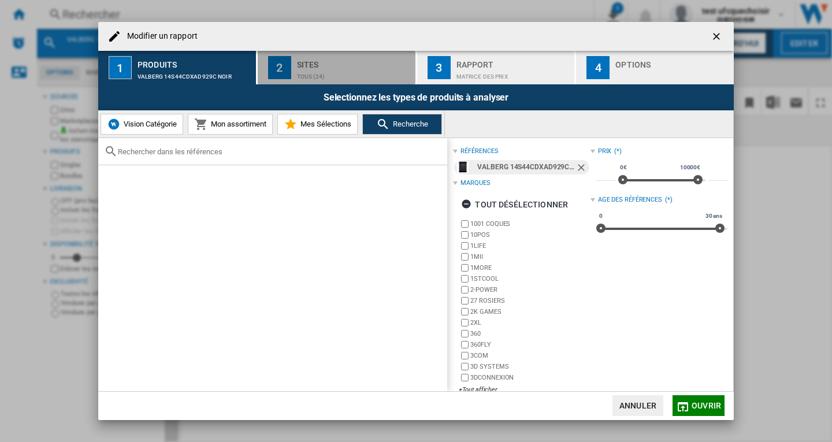
click at [320, 65] on div "Sites" at bounding box center [354, 61] width 114 height 12
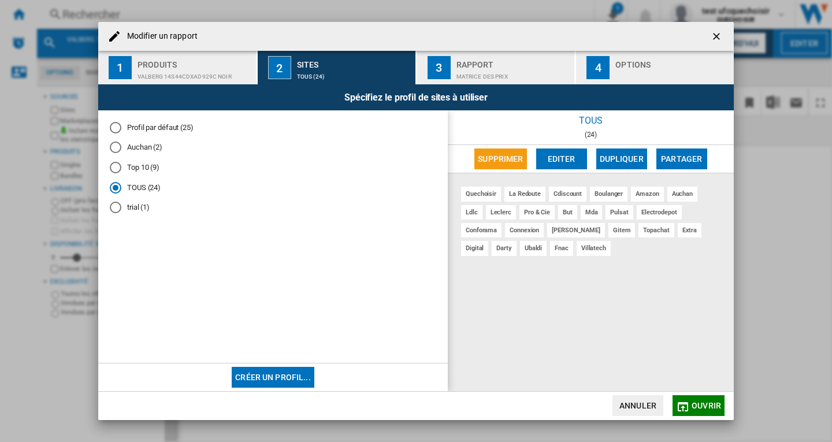
click at [117, 130] on div "Profil par défaut (25)" at bounding box center [116, 128] width 12 height 12
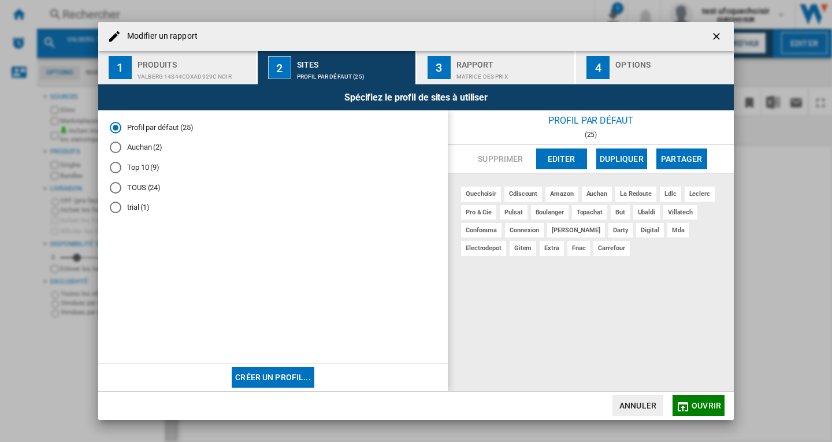
click at [697, 403] on span "Ouvrir" at bounding box center [705, 405] width 29 height 9
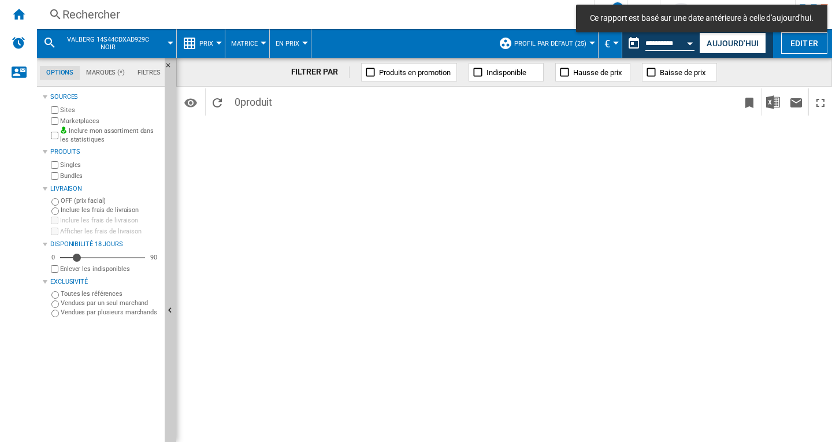
click at [251, 105] on span "produit" at bounding box center [256, 102] width 32 height 12
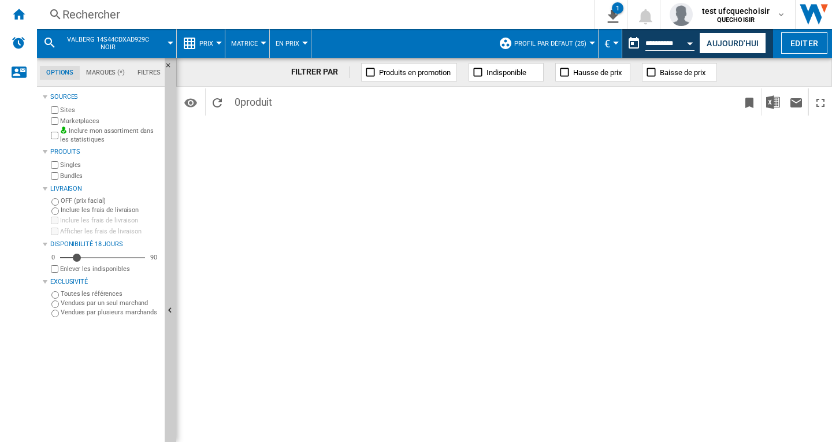
click at [76, 12] on div "Rechercher" at bounding box center [312, 14] width 501 height 16
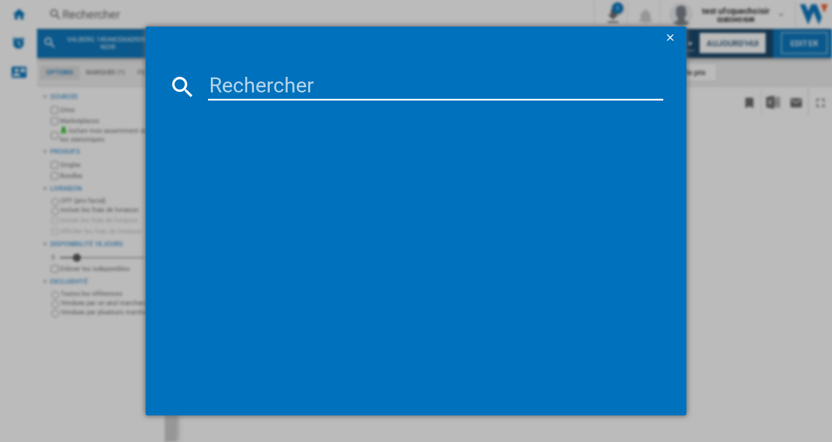
drag, startPoint x: 248, startPoint y: 81, endPoint x: 270, endPoint y: 94, distance: 25.4
click at [248, 82] on input at bounding box center [435, 87] width 455 height 28
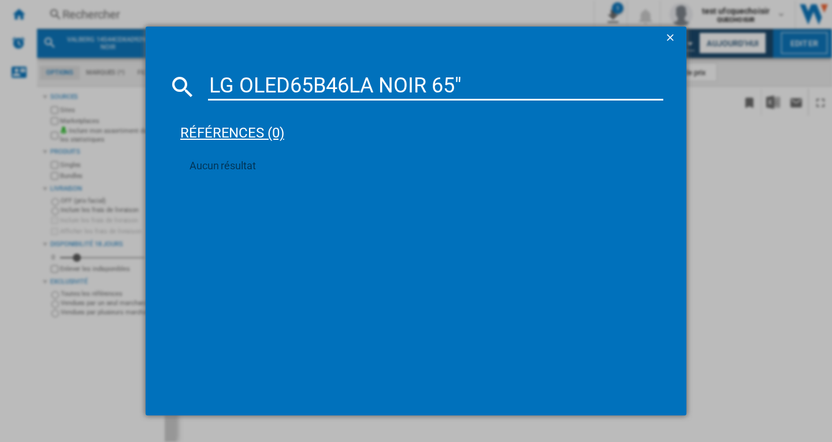
type input "LG OLED65B46LA NOIR 65""
click at [249, 136] on div "références (0)" at bounding box center [421, 127] width 483 height 43
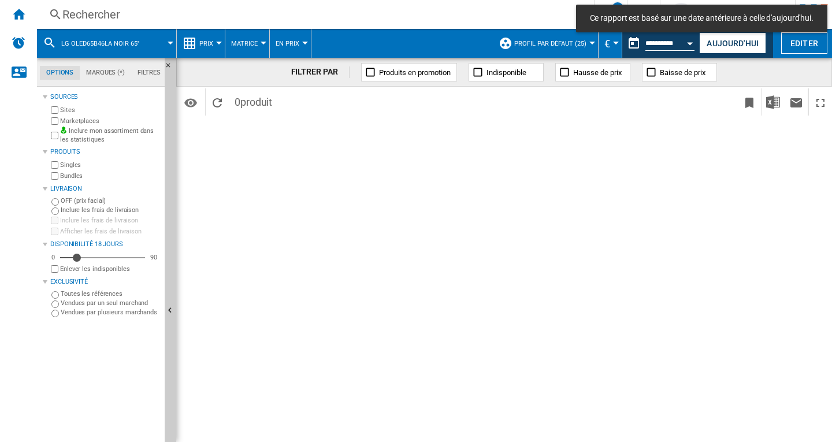
click at [238, 100] on span "0 produit" at bounding box center [253, 100] width 49 height 24
click at [218, 106] on ng-md-icon "Recharger" at bounding box center [217, 103] width 14 height 14
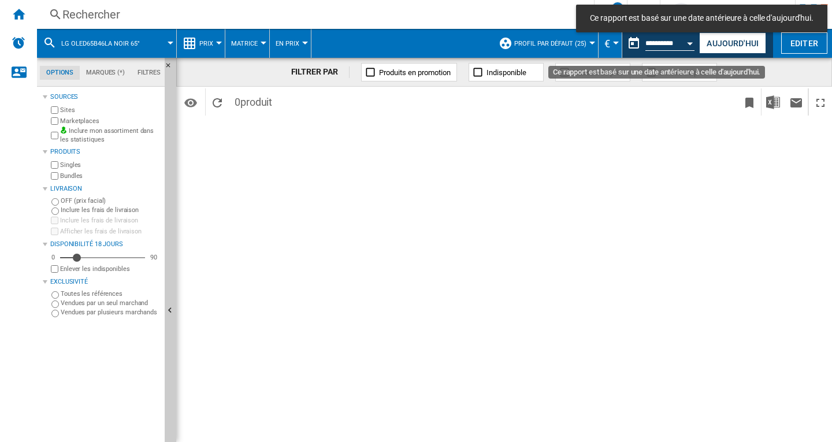
click at [694, 43] on button "Open calendar" at bounding box center [690, 41] width 21 height 21
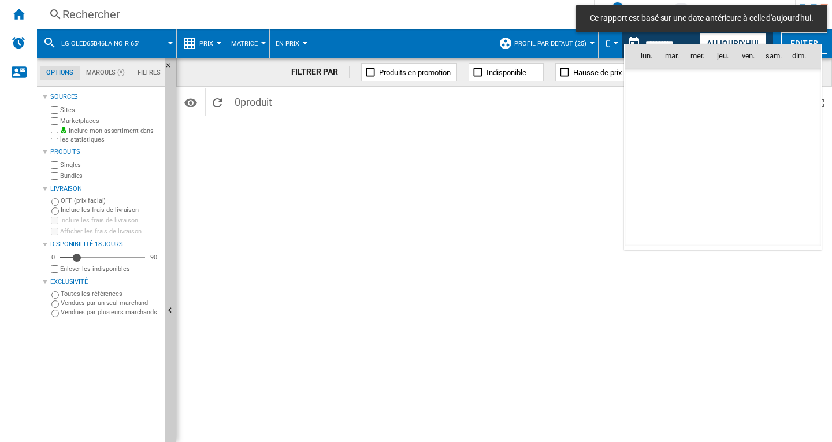
scroll to position [5510, 0]
click at [697, 155] on span "17" at bounding box center [697, 157] width 23 height 23
type input "**********"
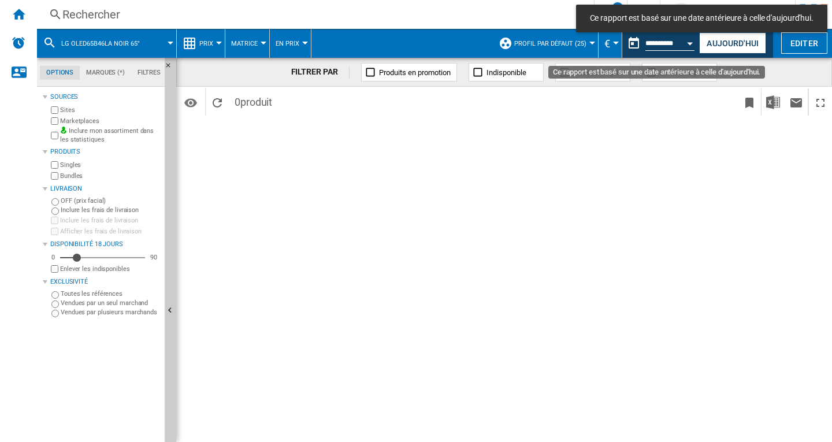
click at [688, 42] on div "Open calendar" at bounding box center [690, 43] width 6 height 3
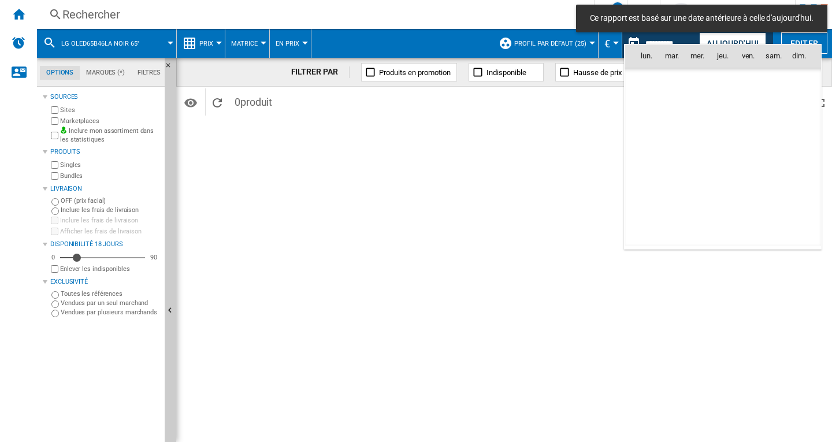
scroll to position [5510, 0]
click at [671, 158] on span "16" at bounding box center [671, 157] width 23 height 23
type input "**********"
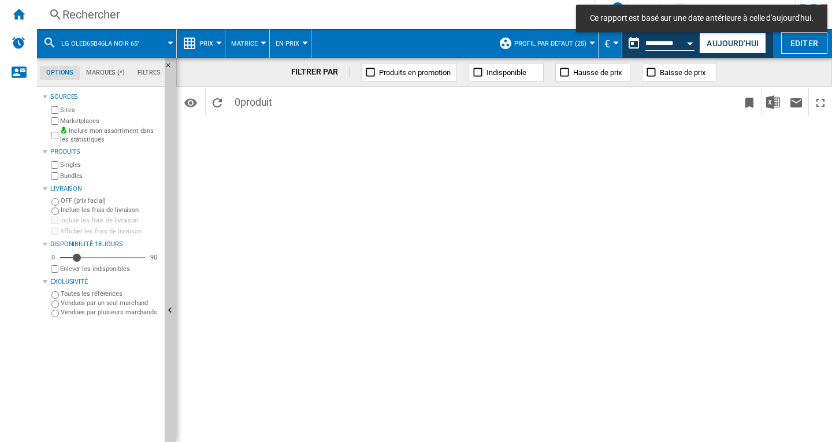
click at [252, 103] on span "produit" at bounding box center [256, 102] width 32 height 12
click at [214, 105] on ng-md-icon "Recharger" at bounding box center [217, 103] width 14 height 14
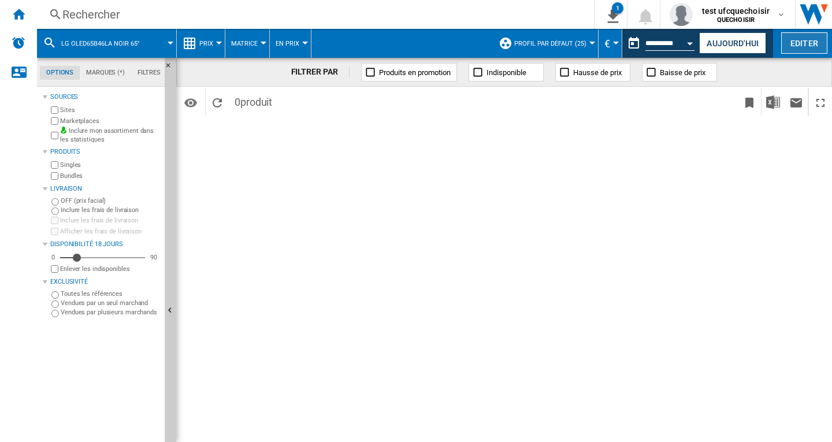
click at [803, 46] on button "Editer" at bounding box center [804, 42] width 46 height 21
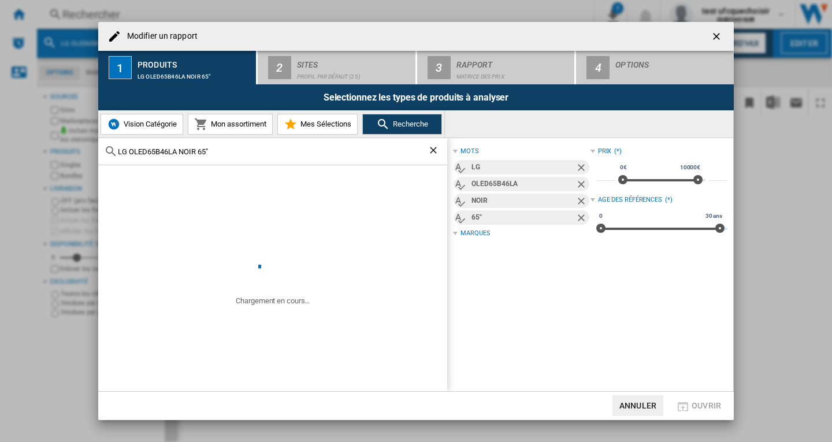
click at [129, 126] on span "Vision Catégorie" at bounding box center [149, 124] width 56 height 9
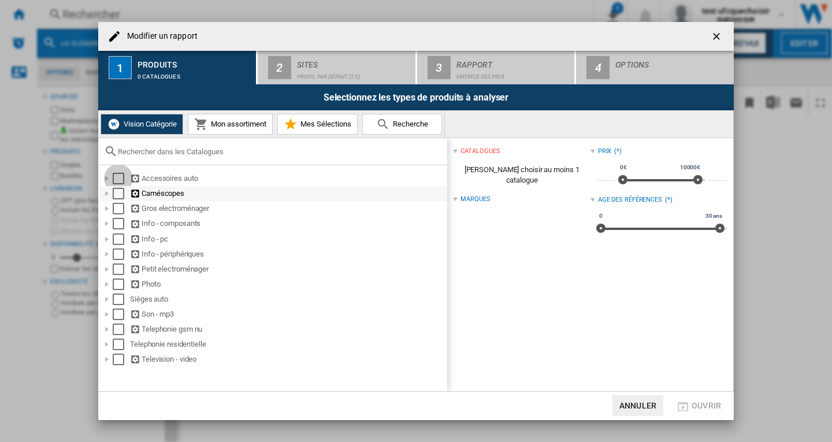
drag, startPoint x: 115, startPoint y: 179, endPoint x: 116, endPoint y: 194, distance: 15.0
click at [115, 181] on div "Select" at bounding box center [119, 179] width 12 height 12
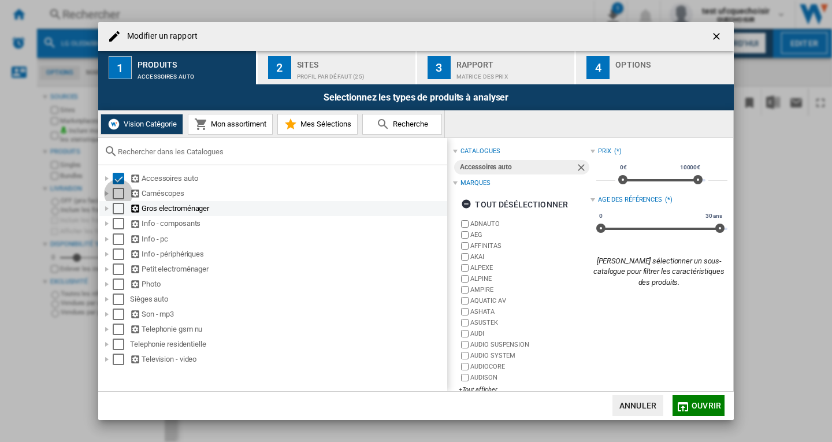
drag, startPoint x: 116, startPoint y: 194, endPoint x: 116, endPoint y: 209, distance: 15.0
click at [116, 195] on div "Select" at bounding box center [119, 194] width 12 height 12
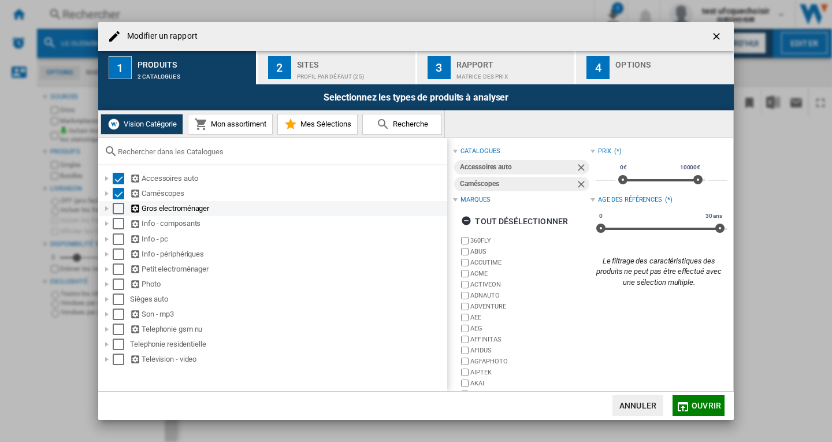
click at [116, 213] on div "Select" at bounding box center [119, 209] width 12 height 12
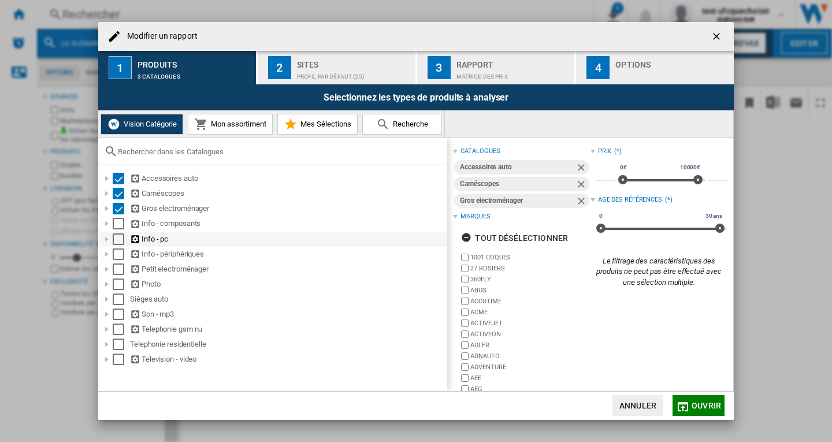
click at [118, 234] on div "Select" at bounding box center [119, 239] width 12 height 12
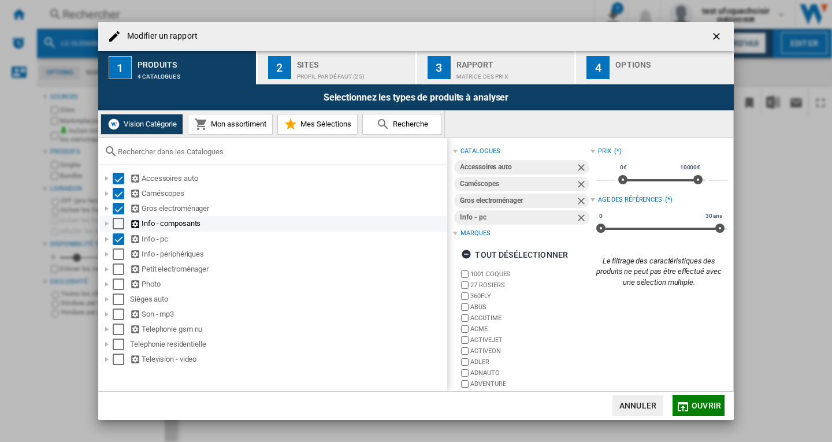
click at [116, 225] on div "Select" at bounding box center [119, 224] width 12 height 12
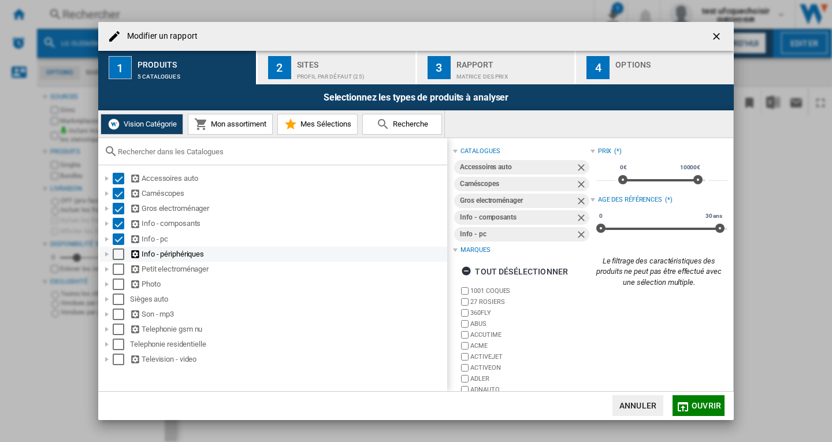
click at [119, 255] on div "Select" at bounding box center [119, 254] width 12 height 12
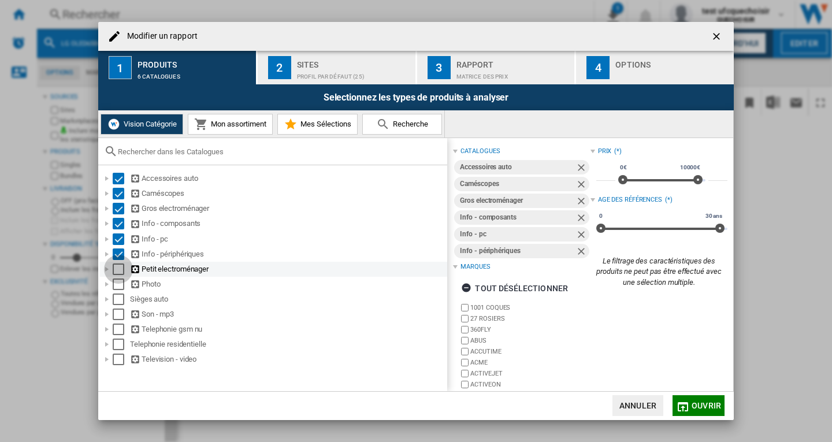
drag, startPoint x: 118, startPoint y: 272, endPoint x: 118, endPoint y: 283, distance: 11.0
click at [118, 273] on div "Select" at bounding box center [119, 269] width 12 height 12
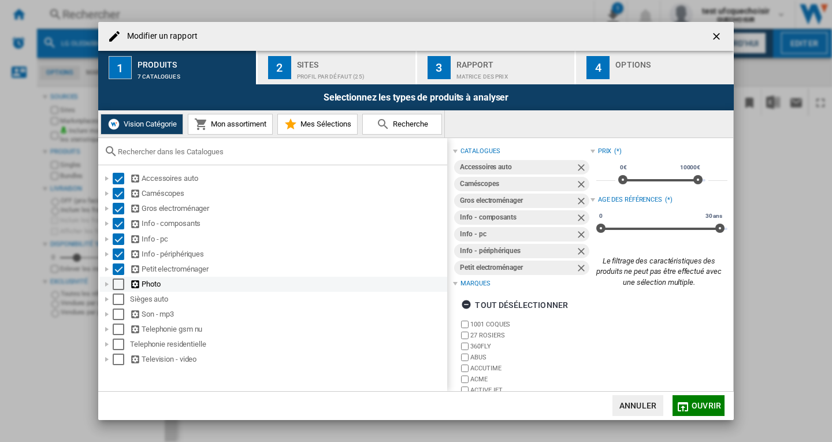
click at [117, 287] on div "Select" at bounding box center [119, 284] width 12 height 12
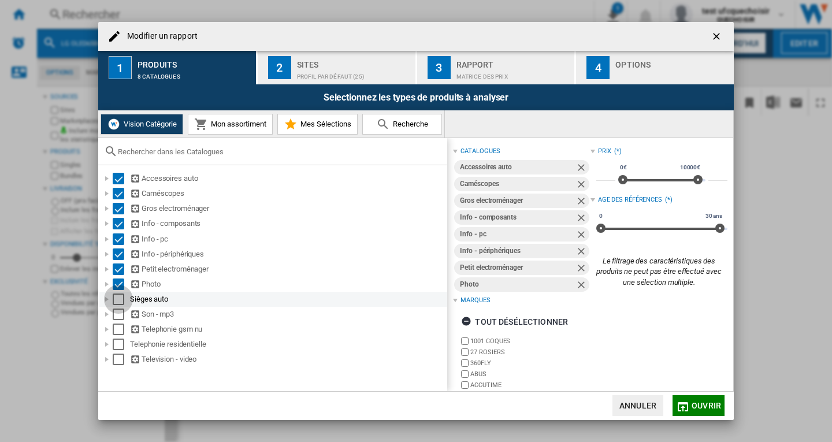
click at [119, 302] on div "Select" at bounding box center [119, 299] width 12 height 12
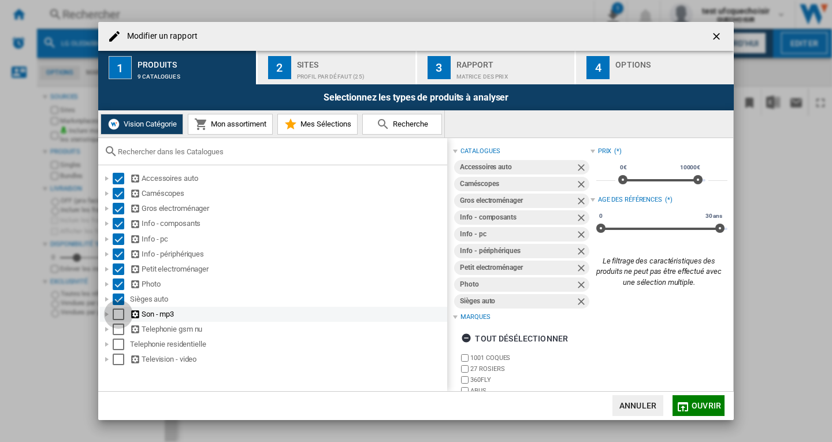
click at [117, 316] on div "Select" at bounding box center [119, 314] width 12 height 12
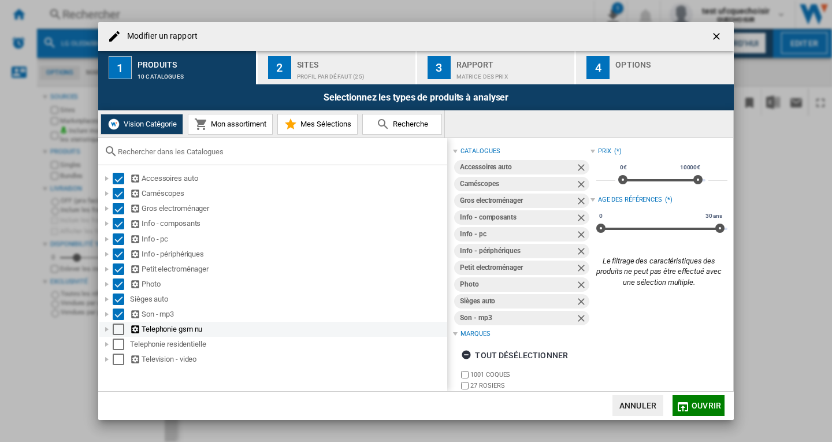
click at [119, 334] on div "Select" at bounding box center [119, 329] width 12 height 12
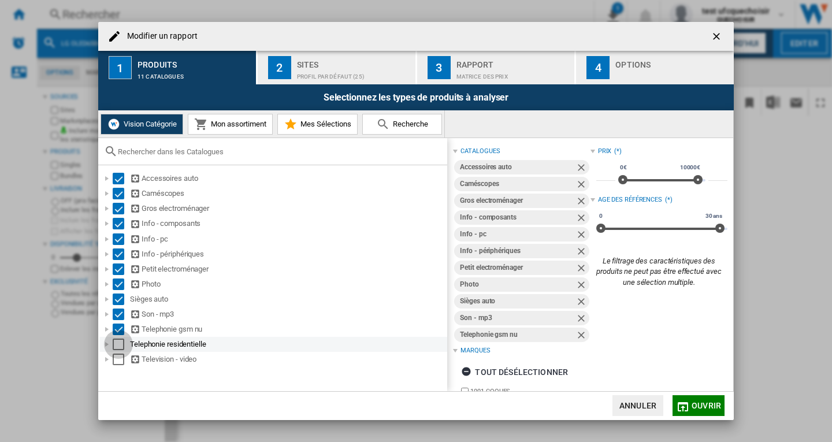
drag, startPoint x: 119, startPoint y: 351, endPoint x: 118, endPoint y: 359, distance: 8.7
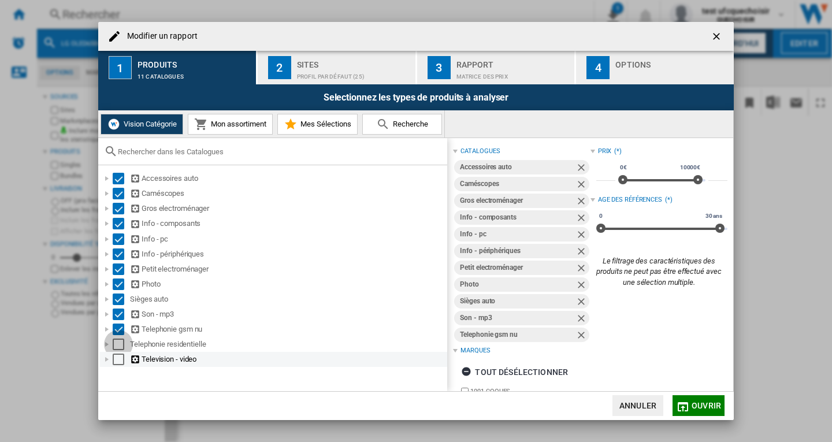
click at [119, 350] on div "Select" at bounding box center [119, 344] width 12 height 12
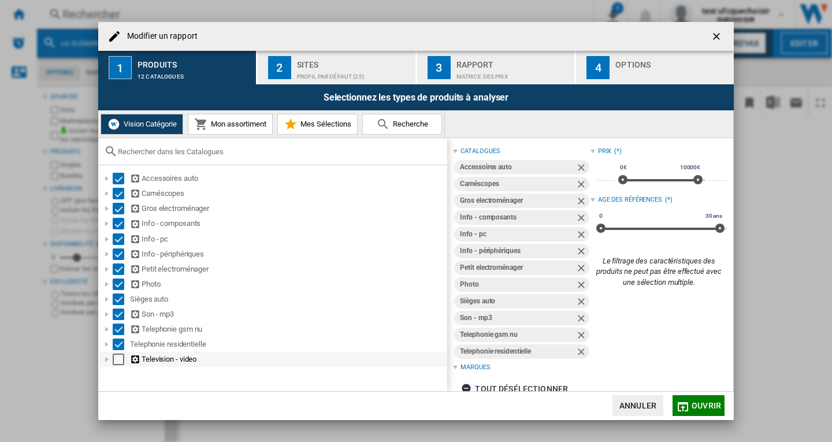
drag, startPoint x: 118, startPoint y: 363, endPoint x: 599, endPoint y: 415, distance: 484.5
click at [120, 363] on div "Select" at bounding box center [119, 359] width 12 height 12
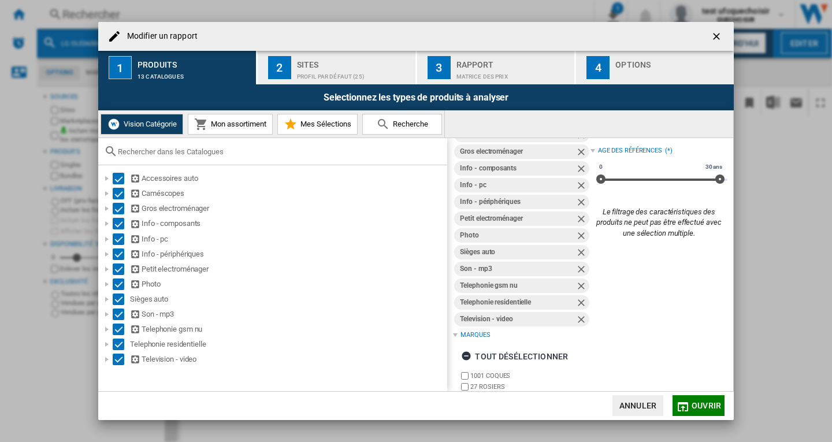
scroll to position [116, 0]
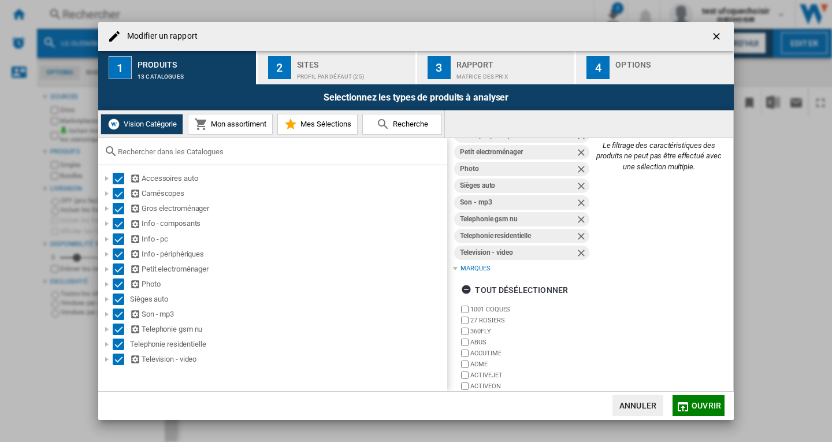
click at [320, 70] on div "Profil par défaut (25)" at bounding box center [354, 74] width 114 height 12
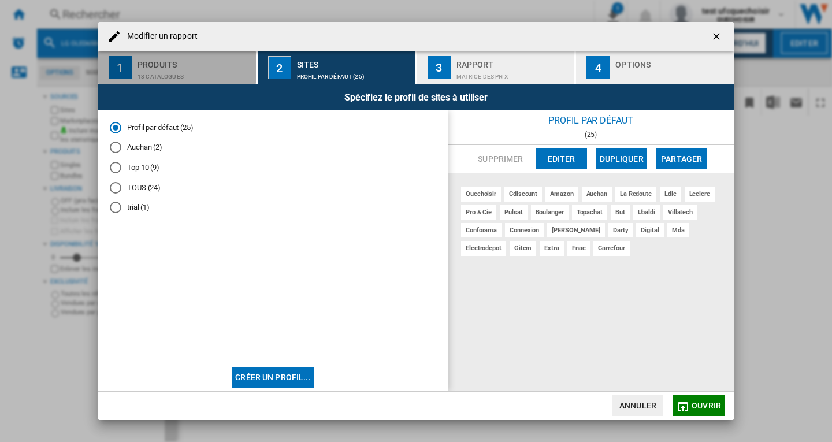
drag, startPoint x: 163, startPoint y: 67, endPoint x: 309, endPoint y: 82, distance: 146.9
click at [164, 67] on div "Produits" at bounding box center [194, 61] width 114 height 12
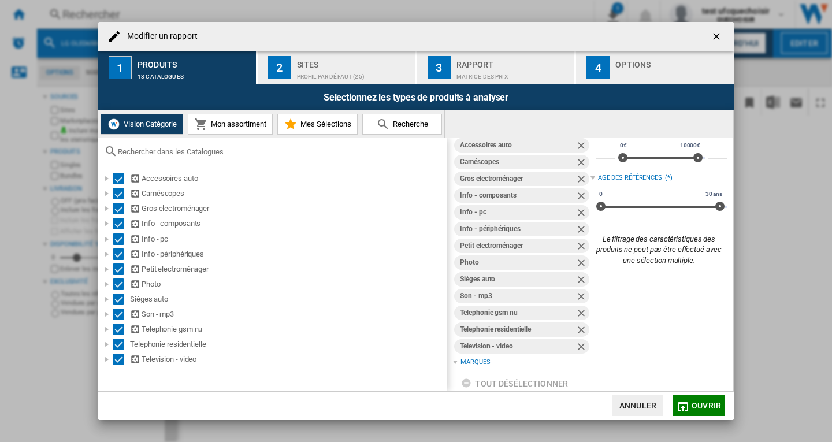
scroll to position [40, 0]
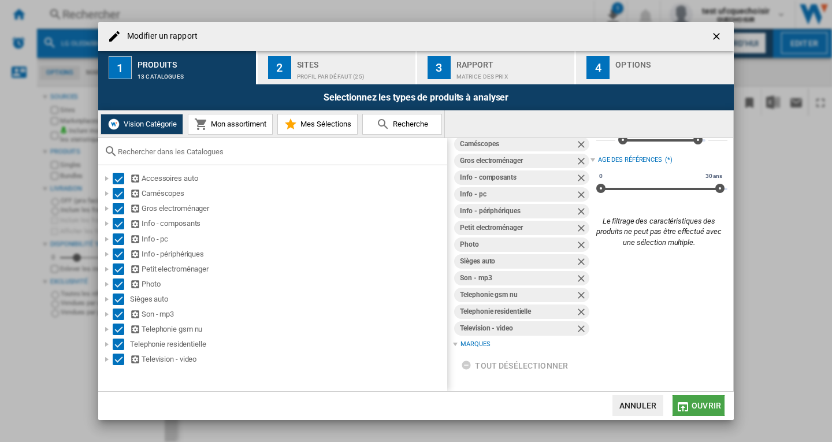
click at [705, 401] on span "Ouvrir" at bounding box center [705, 405] width 29 height 9
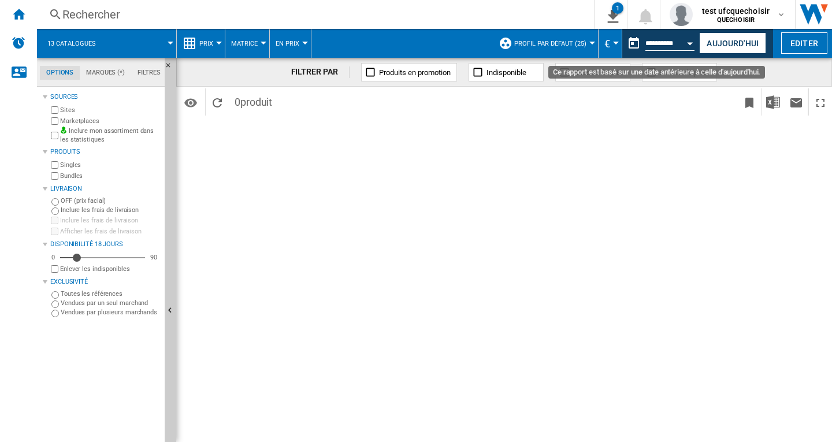
click at [690, 45] on button "Open calendar" at bounding box center [690, 41] width 21 height 21
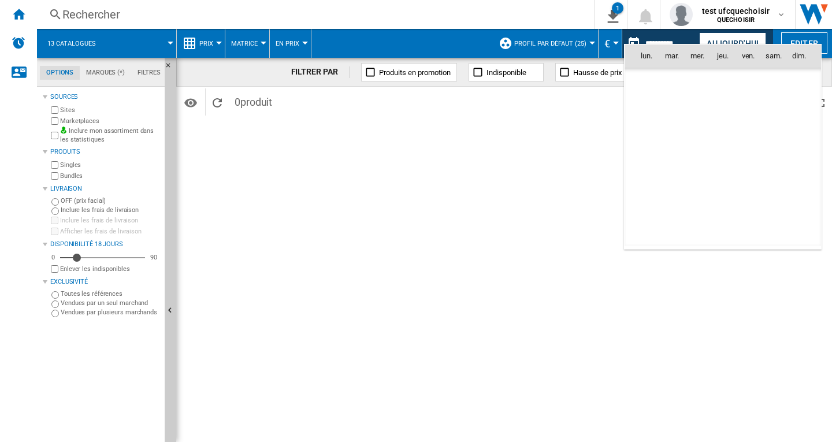
scroll to position [5510, 0]
click at [697, 159] on span "17" at bounding box center [697, 157] width 23 height 23
type input "**********"
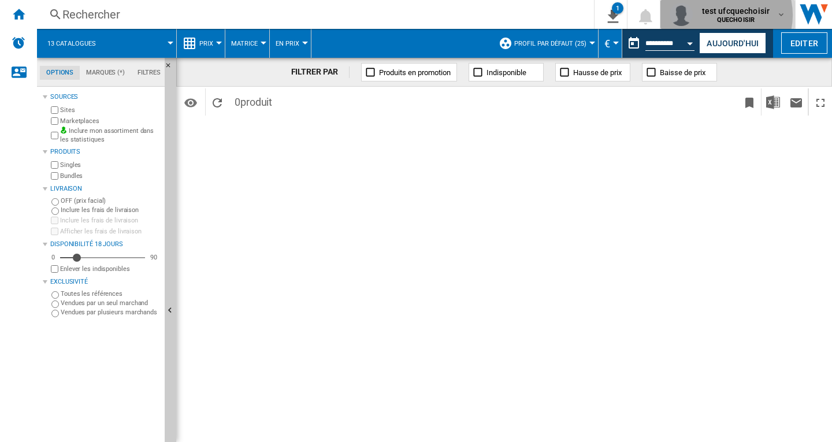
click at [726, 15] on span "test ufcquechoisir" at bounding box center [736, 11] width 68 height 12
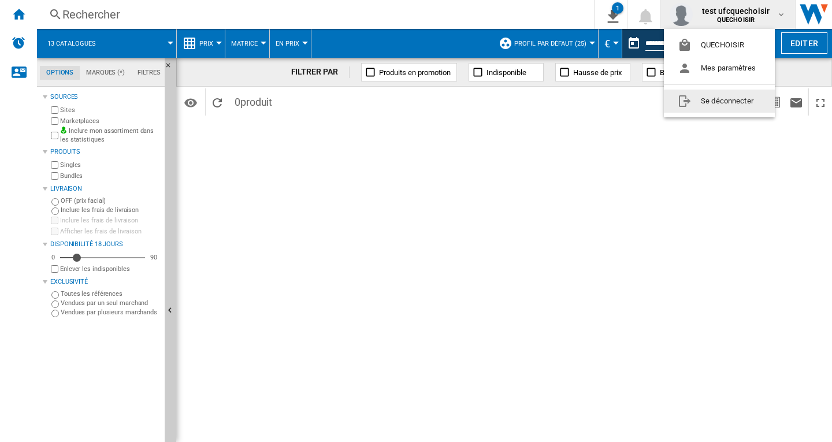
click at [714, 106] on button "Se déconnecter" at bounding box center [719, 101] width 111 height 23
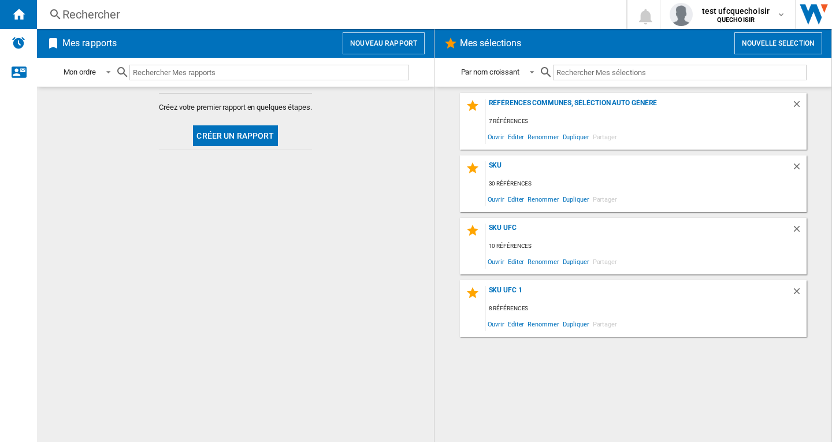
click at [183, 13] on div "Rechercher" at bounding box center [329, 14] width 534 height 16
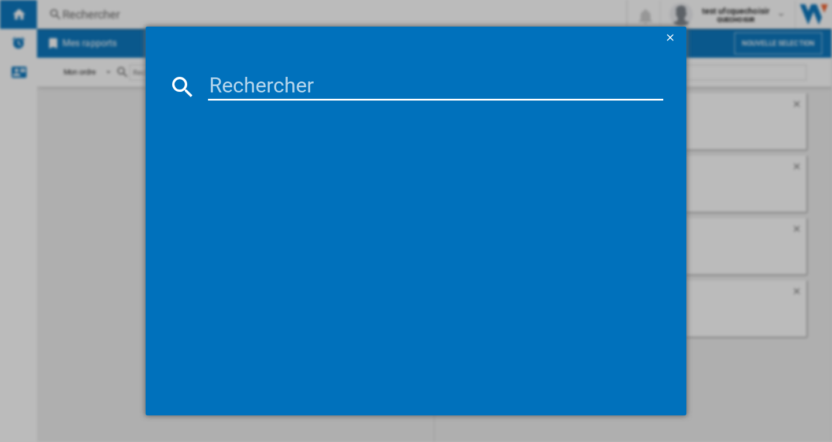
click at [307, 79] on input at bounding box center [435, 87] width 455 height 28
paste input "LG OLED65B46LA NOIR 65""
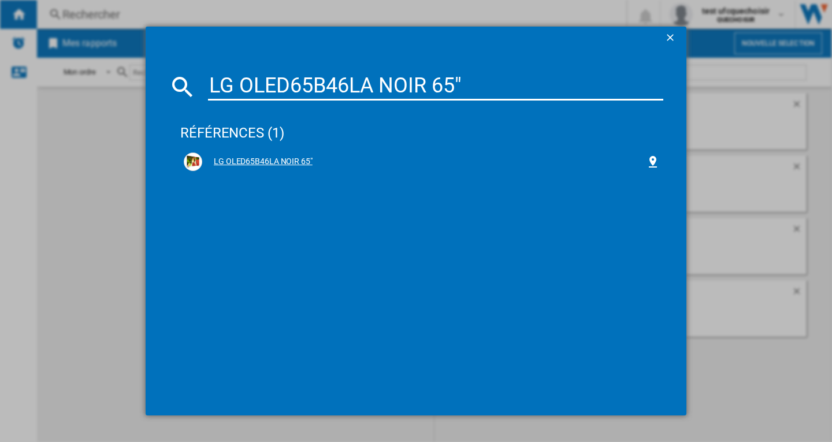
type input "LG OLED65B46LA NOIR 65""
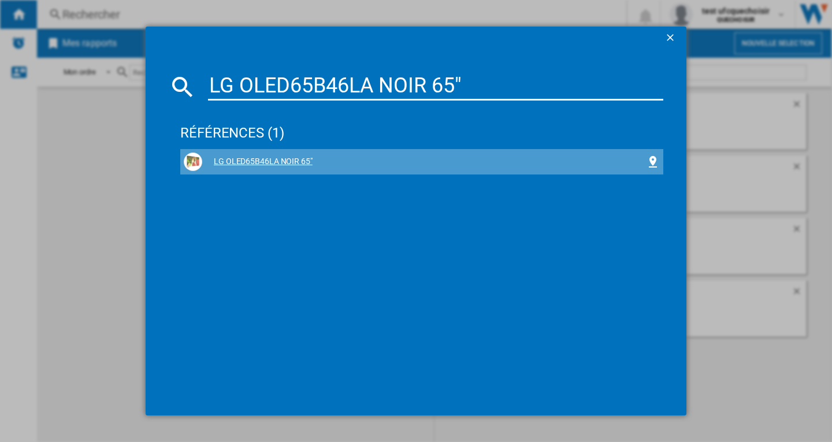
click at [267, 161] on div "LG OLED65B46LA NOIR 65"" at bounding box center [424, 162] width 444 height 12
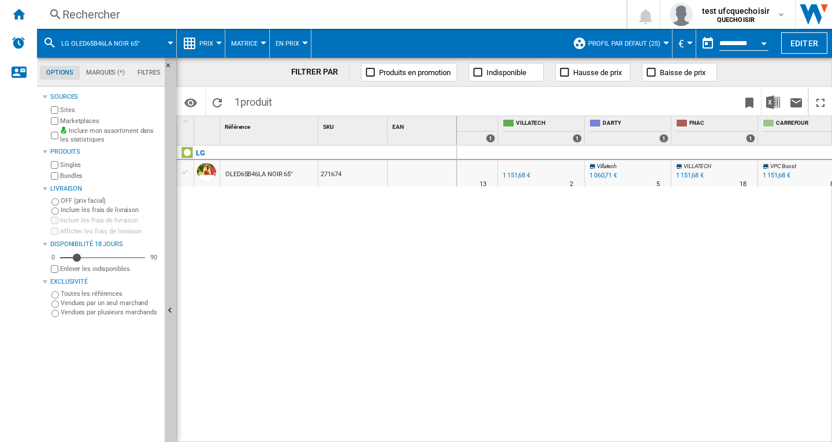
scroll to position [0, 751]
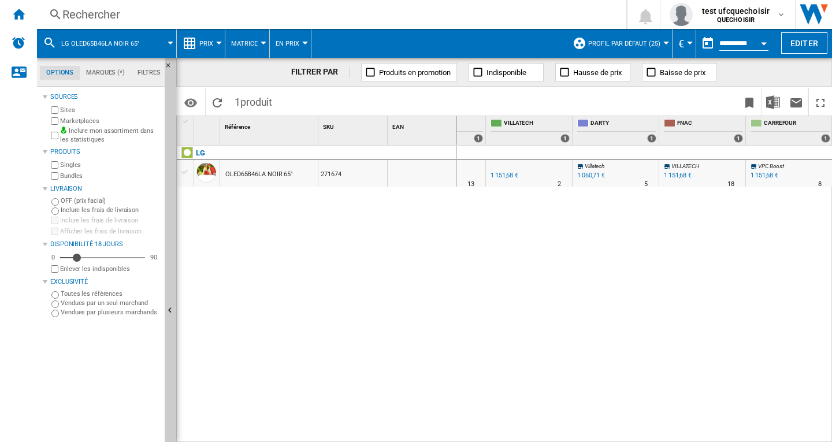
drag, startPoint x: 773, startPoint y: 435, endPoint x: 731, endPoint y: 441, distance: 42.0
click at [677, 439] on div "CDISCOUNT : VpcBoost -1.0 % 1 034,56 € % N/A 13 CDISCOUNT : VpcBoost -1.0 % -1 …" at bounding box center [644, 294] width 375 height 297
click at [166, 67] on ng-md-icon "Masquer" at bounding box center [172, 69] width 14 height 14
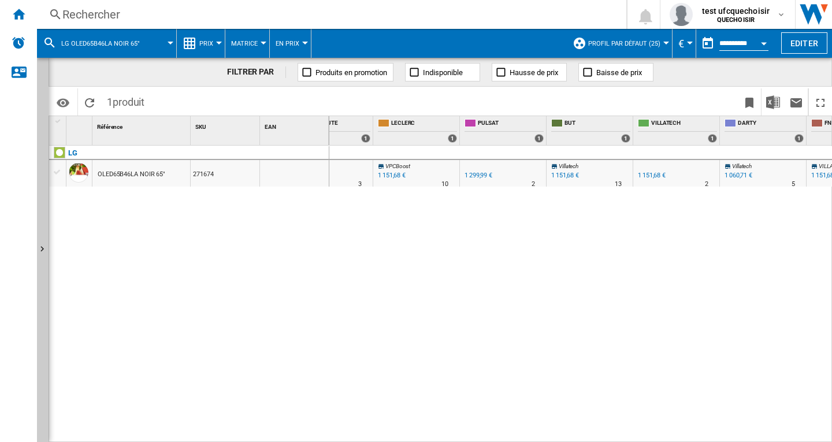
scroll to position [0, 436]
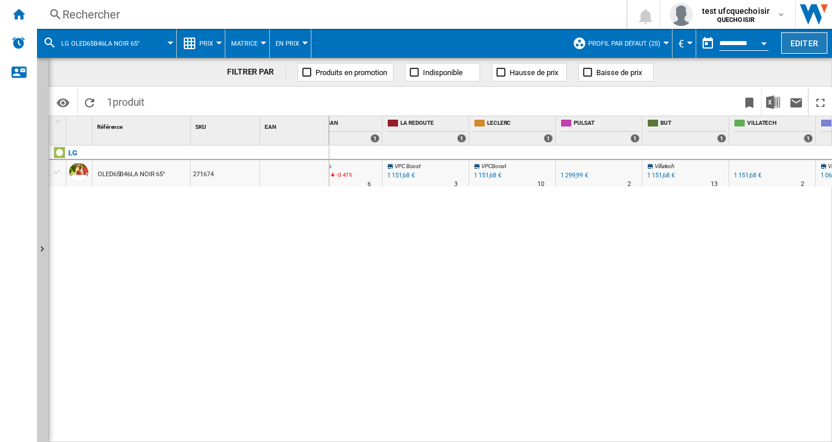
click at [805, 44] on button "Editer" at bounding box center [804, 42] width 46 height 21
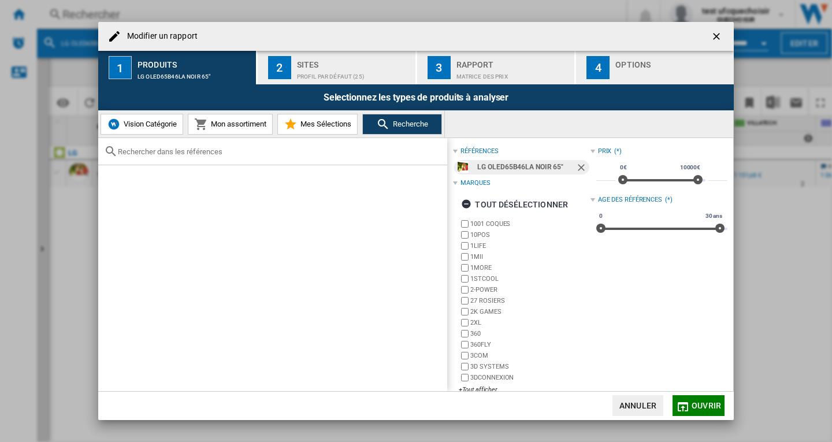
click at [361, 65] on div "Sites" at bounding box center [354, 61] width 114 height 12
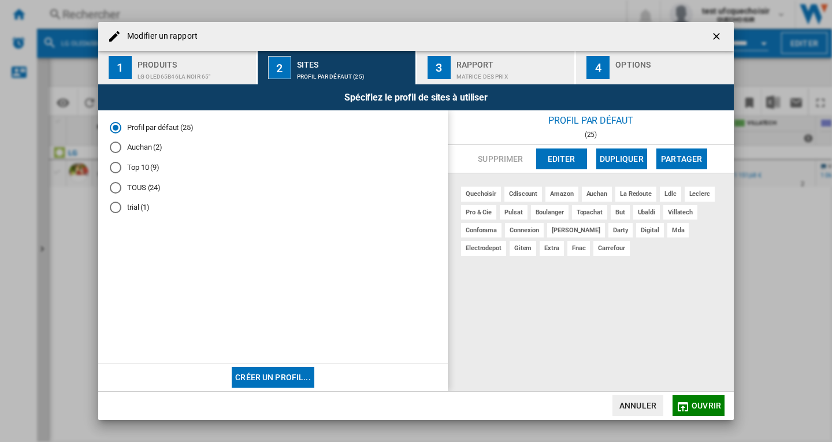
click at [114, 186] on div "TOUS (24)" at bounding box center [116, 188] width 12 height 12
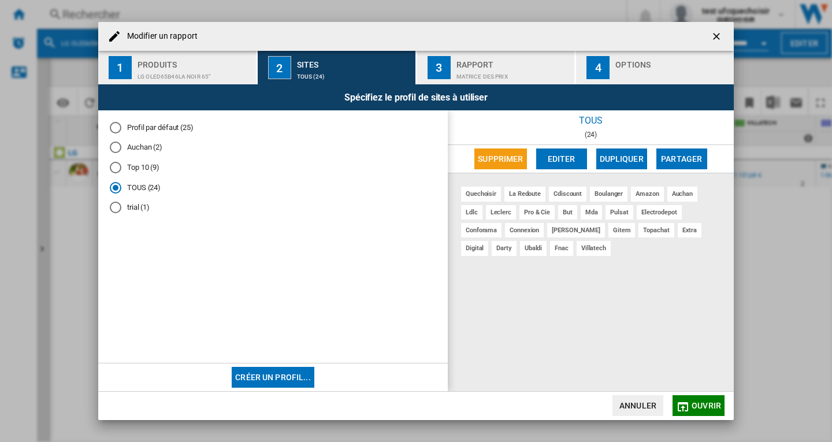
click at [701, 403] on span "Ouvrir" at bounding box center [705, 405] width 29 height 9
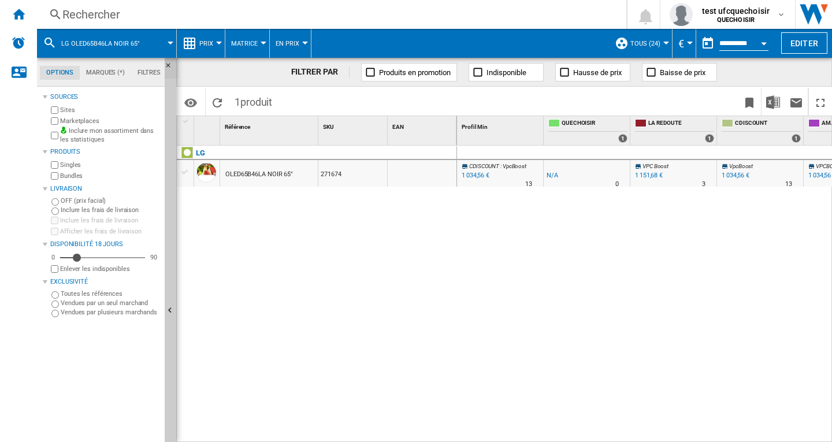
drag, startPoint x: 164, startPoint y: 62, endPoint x: 165, endPoint y: 72, distance: 9.8
click at [165, 62] on div "Options Marques (*) Filtres Options Marques (*) Filtres Sources Sites Marketpla…" at bounding box center [106, 250] width 139 height 384
drag, startPoint x: 169, startPoint y: 63, endPoint x: 181, endPoint y: 229, distance: 166.2
click at [169, 64] on ng-md-icon "Masquer" at bounding box center [172, 69] width 14 height 14
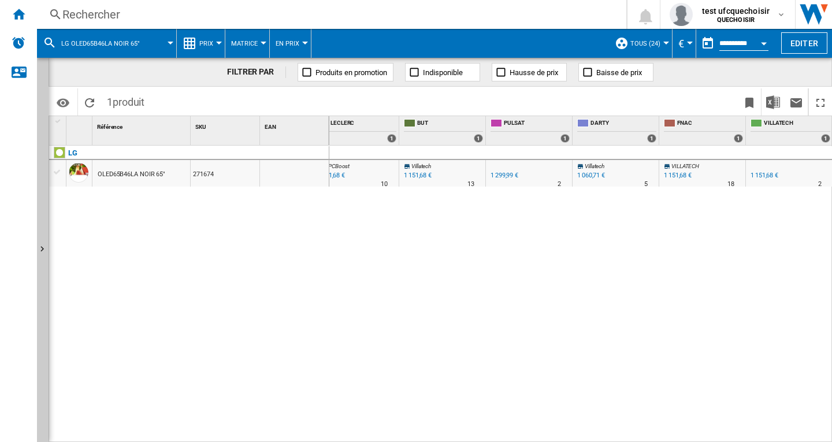
click at [657, 43] on button "TOUS (24)" at bounding box center [648, 43] width 36 height 29
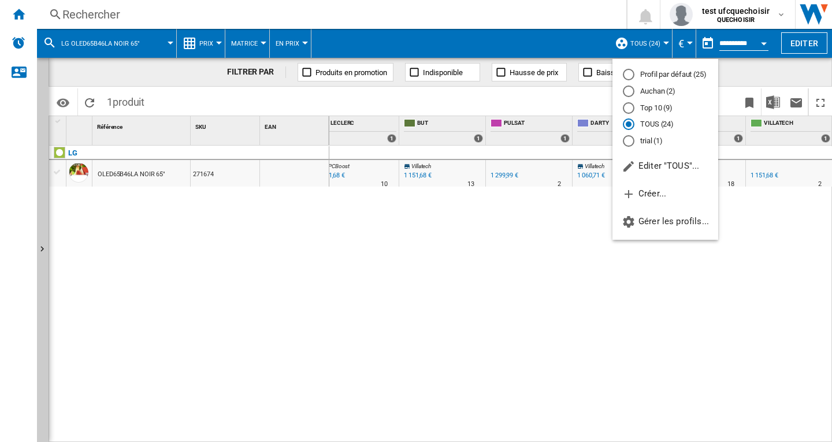
click at [647, 77] on md-radio-button "Profil par défaut (25)" at bounding box center [665, 74] width 85 height 11
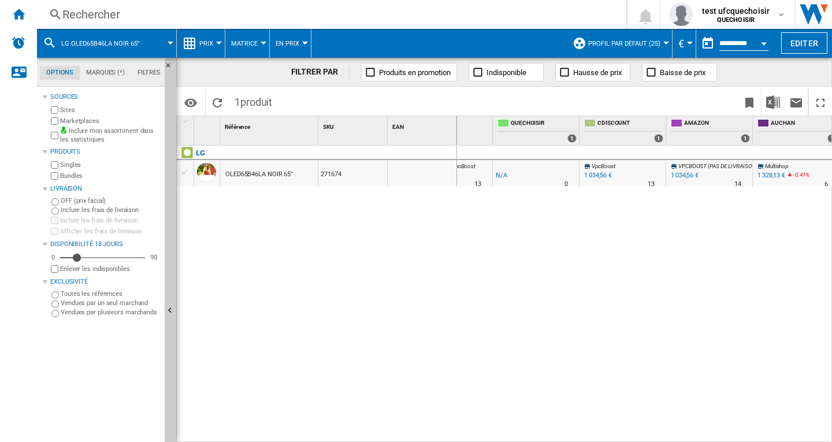
click at [84, 118] on label "Marketplaces" at bounding box center [110, 121] width 100 height 9
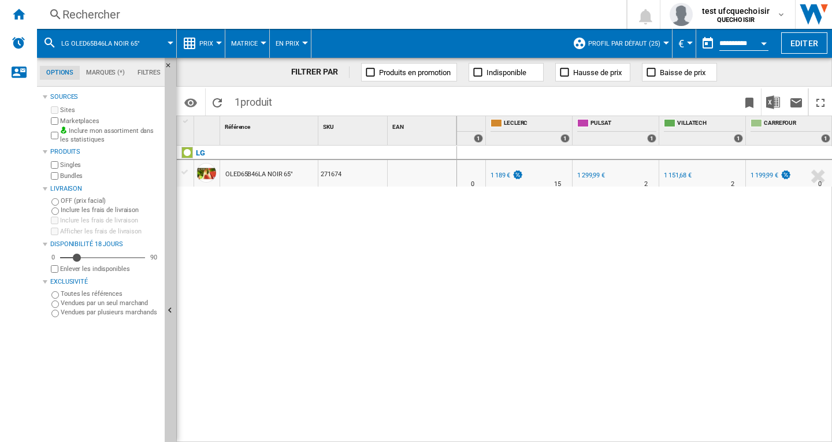
drag, startPoint x: 544, startPoint y: 318, endPoint x: 646, endPoint y: 323, distance: 102.3
click at [545, 321] on div "VILLATECH : FR VILLATECH -1.0 % 1 151,68 € % N/A 2 VILLATECH : FR VILLATECH -1.…" at bounding box center [644, 294] width 375 height 297
drag, startPoint x: 597, startPoint y: 267, endPoint x: 777, endPoint y: 281, distance: 180.7
click at [597, 267] on div "VILLATECH : FR VILLATECH -1.0 % 1 151,68 € % N/A 2 VILLATECH : FR VILLATECH -1.…" at bounding box center [644, 294] width 375 height 297
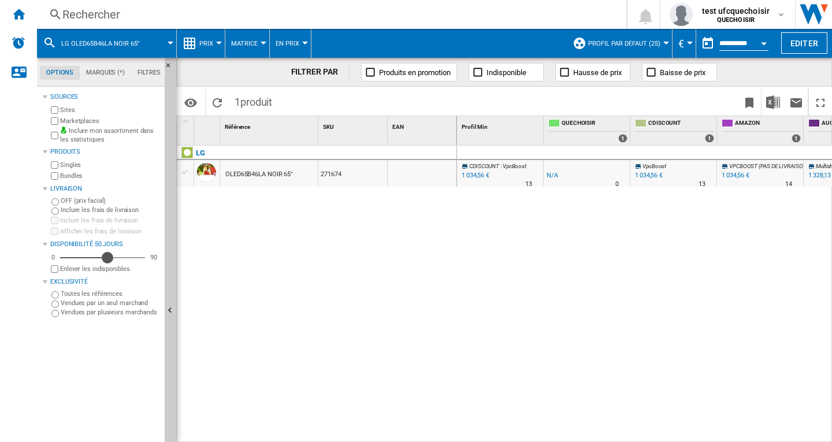
drag, startPoint x: 77, startPoint y: 259, endPoint x: 107, endPoint y: 259, distance: 29.5
click at [107, 259] on div "Disponibilité" at bounding box center [108, 258] width 12 height 12
click at [792, 42] on button "Editer" at bounding box center [804, 42] width 46 height 21
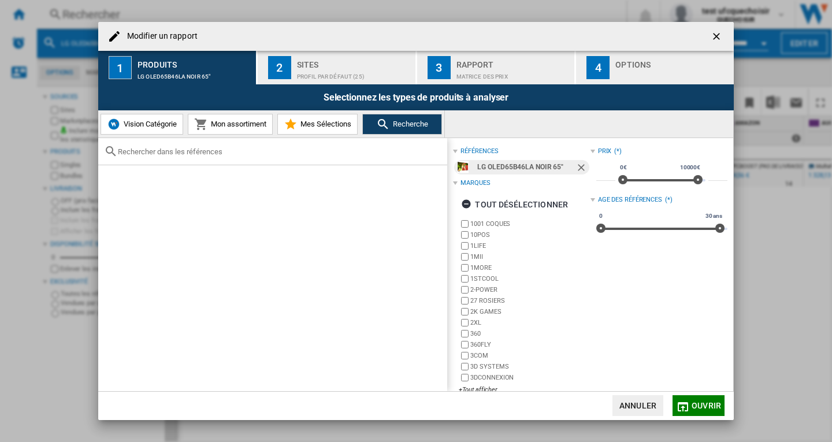
click at [316, 68] on div "Profil par défaut (25)" at bounding box center [354, 74] width 114 height 12
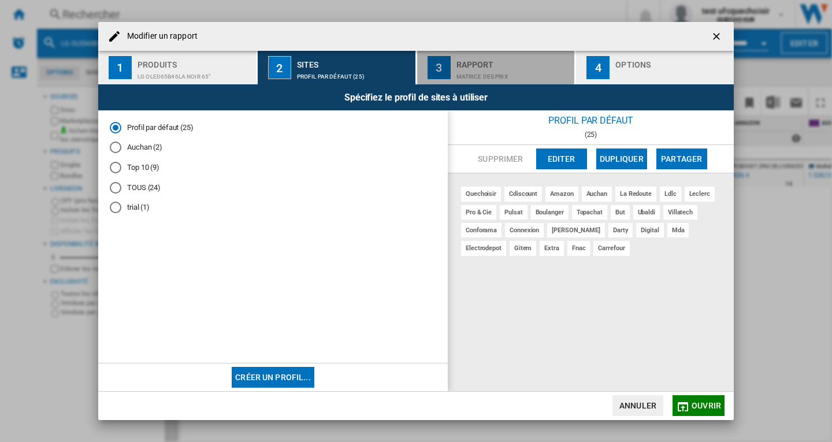
click at [505, 64] on div "Rapport" at bounding box center [513, 61] width 114 height 12
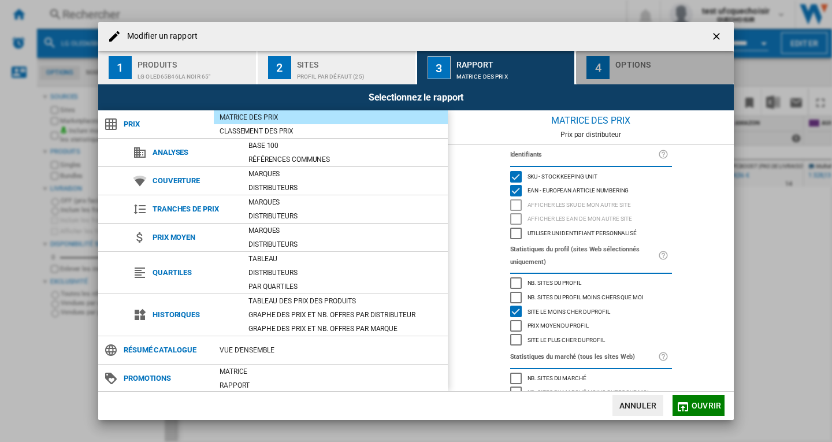
click at [649, 64] on div "Options" at bounding box center [672, 61] width 114 height 12
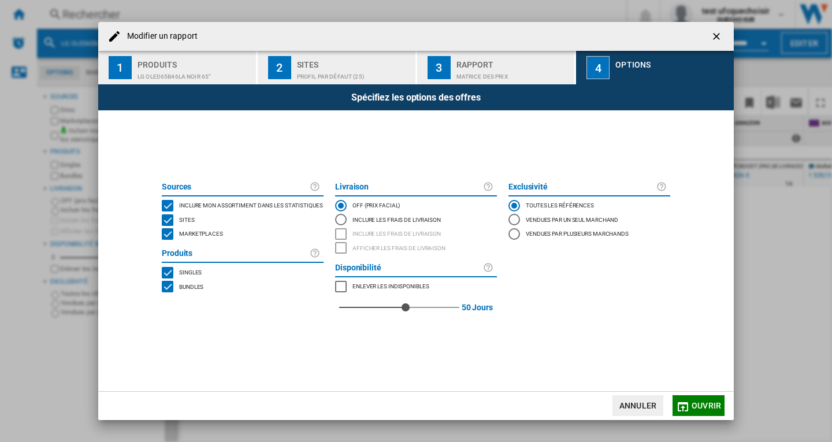
click at [348, 69] on div "Profil par défaut (25)" at bounding box center [354, 74] width 114 height 12
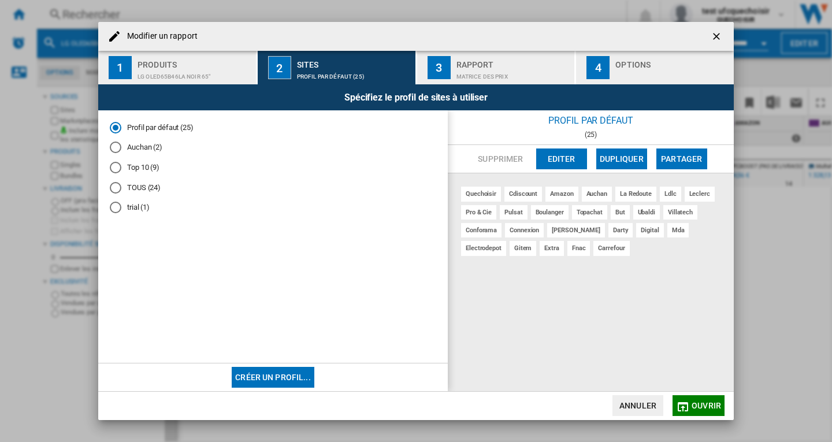
click at [264, 377] on button "Créer un profil..." at bounding box center [273, 377] width 83 height 21
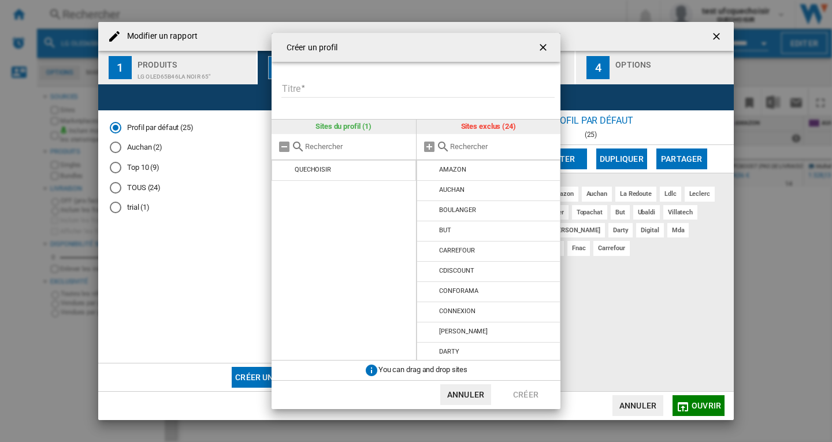
click at [318, 110] on md-input-container "Titre Veuillez donner un titre à votre profil" at bounding box center [420, 95] width 280 height 33
click at [323, 87] on input "Titre" at bounding box center [417, 88] width 273 height 17
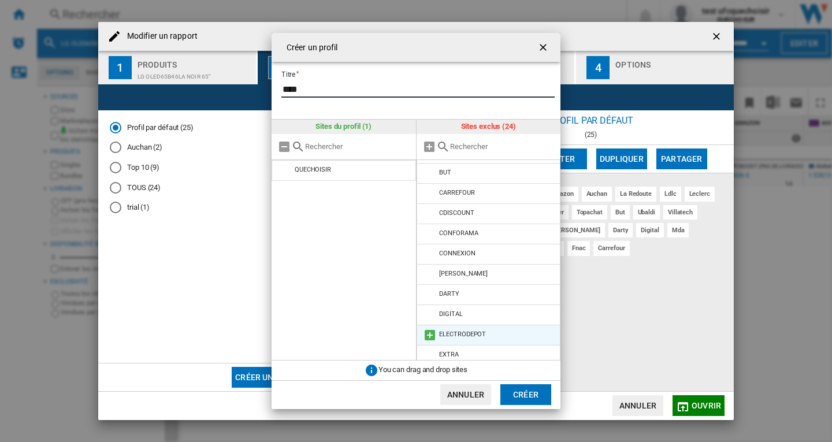
type input "****"
click at [433, 336] on md-icon at bounding box center [430, 335] width 14 height 14
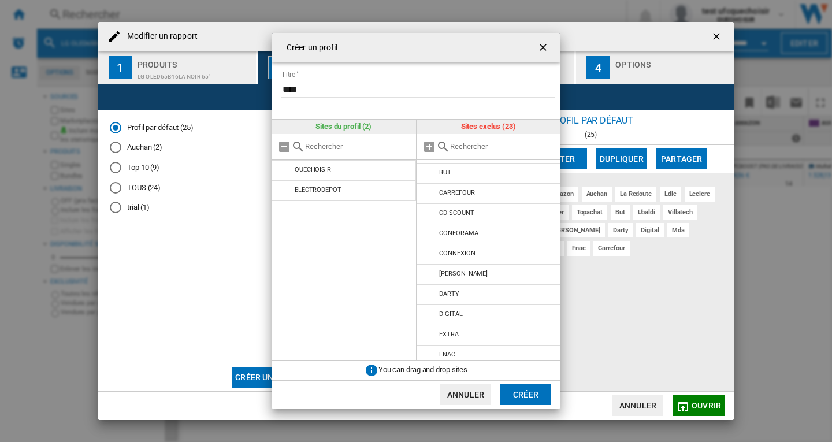
click at [533, 393] on button "Créer" at bounding box center [525, 394] width 51 height 21
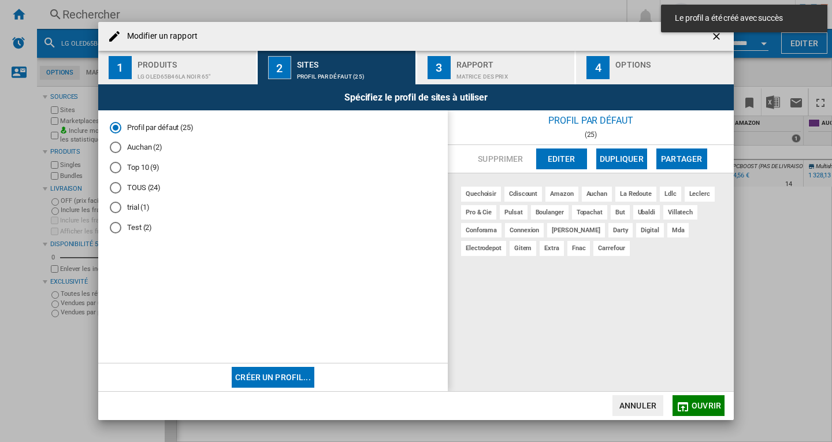
click at [131, 228] on md-radio-button "Test (2)" at bounding box center [273, 227] width 326 height 11
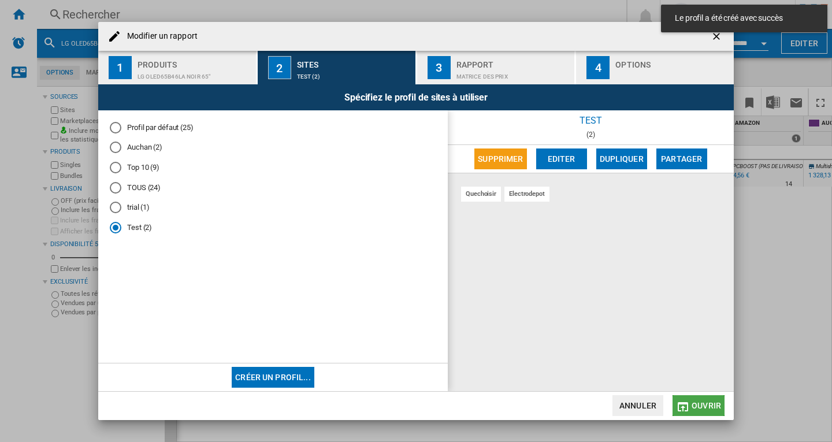
click at [701, 404] on span "Ouvrir" at bounding box center [705, 405] width 29 height 9
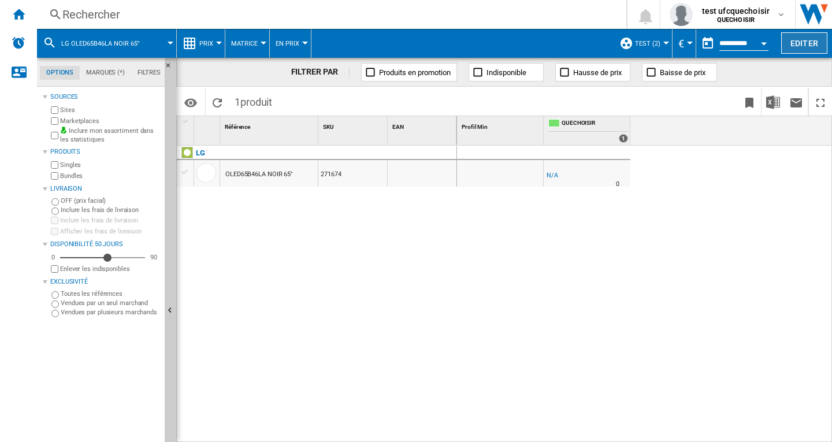
click at [796, 45] on button "Editer" at bounding box center [804, 42] width 46 height 21
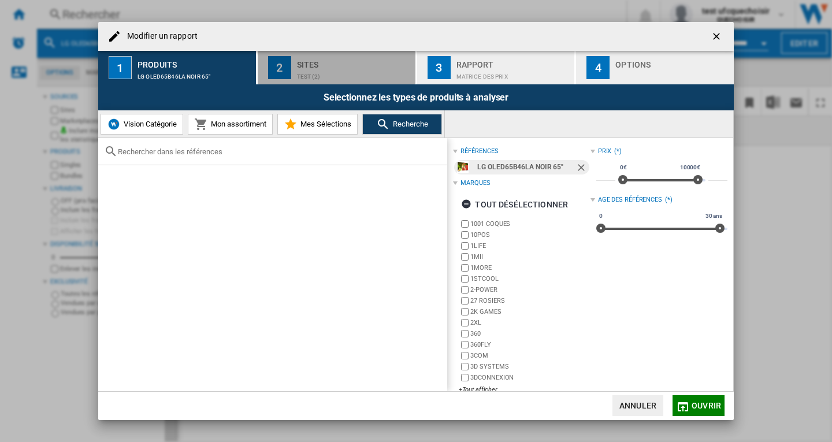
click at [304, 72] on div "Test (2)" at bounding box center [354, 74] width 114 height 12
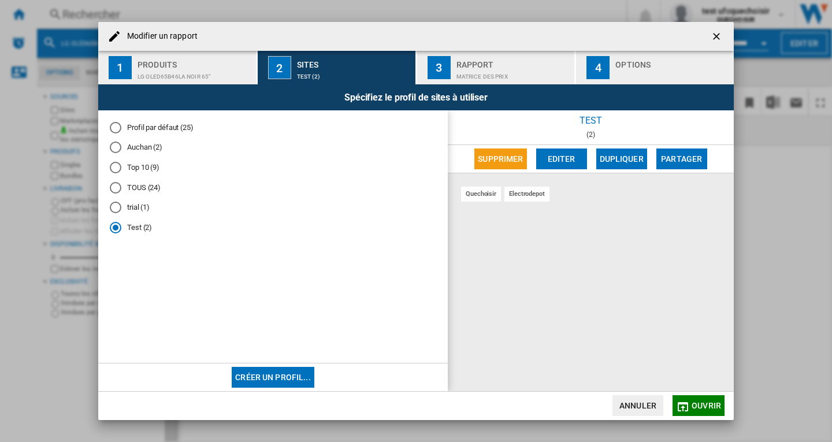
click at [136, 228] on md-radio-button "Test (2)" at bounding box center [273, 227] width 326 height 11
drag, startPoint x: 138, startPoint y: 230, endPoint x: 222, endPoint y: 283, distance: 99.2
click at [222, 283] on span "Modifier un ..." at bounding box center [273, 296] width 326 height 109
click at [143, 231] on md-radio-button "Test (2)" at bounding box center [273, 227] width 326 height 11
click at [489, 157] on button "Supprimer" at bounding box center [500, 158] width 52 height 21
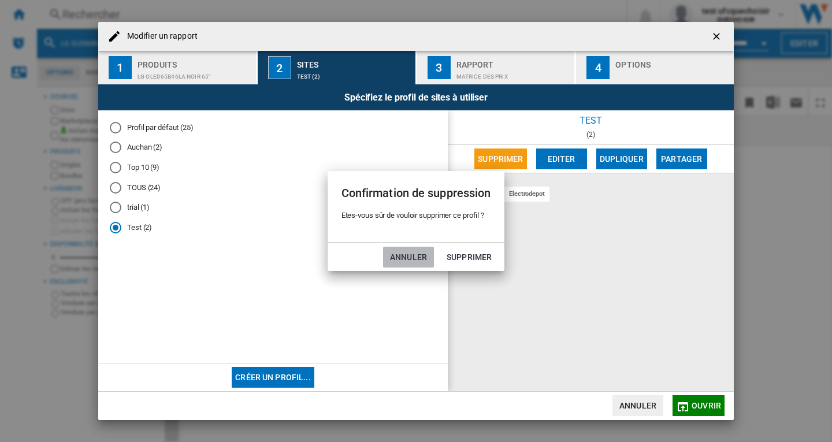
click at [398, 258] on button "Annuler" at bounding box center [408, 257] width 51 height 21
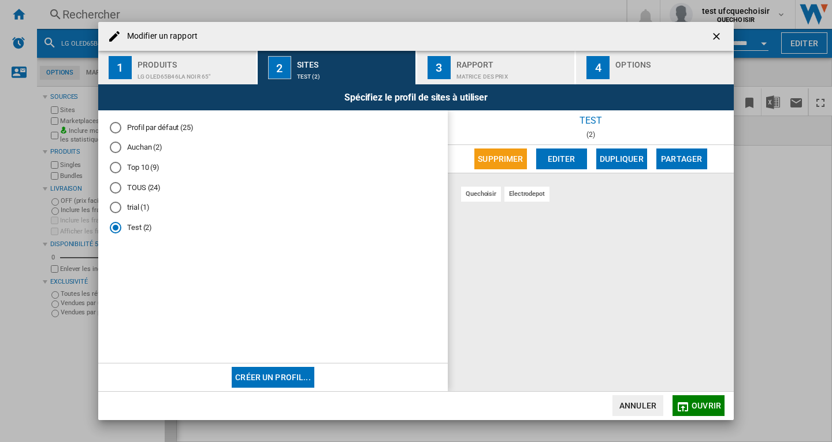
click at [717, 38] on ng-md-icon "getI18NText('BUTTONS.CLOSE_DIALOG')" at bounding box center [717, 38] width 14 height 14
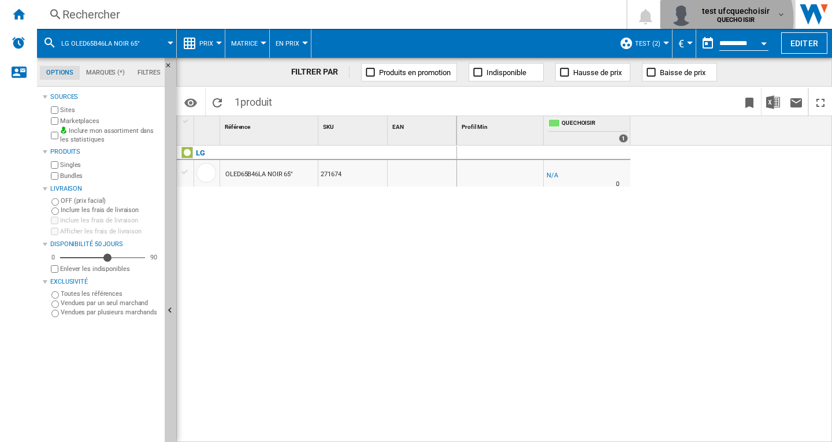
click at [726, 18] on b "QUECHOISIR" at bounding box center [736, 20] width 38 height 8
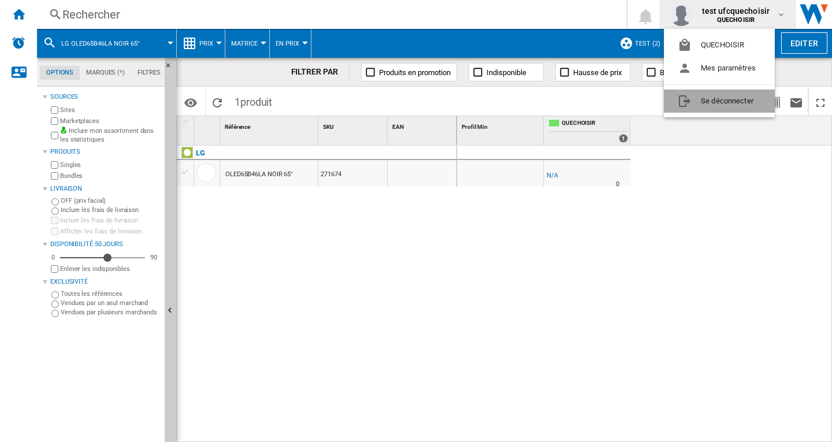
click at [707, 106] on button "Se déconnecter" at bounding box center [719, 101] width 111 height 23
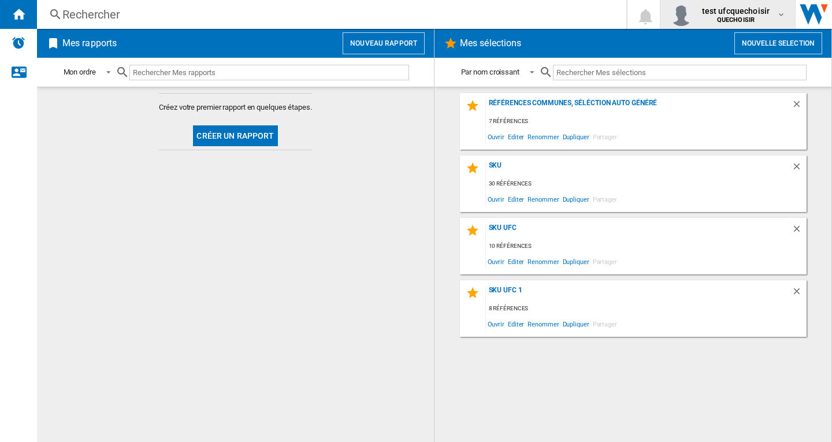
click at [739, 12] on span "test ufcquechoisir" at bounding box center [736, 11] width 68 height 12
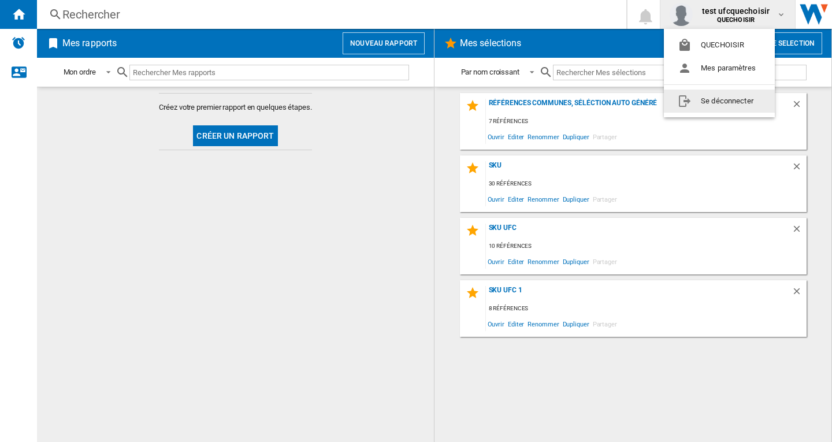
click at [721, 99] on button "Se déconnecter" at bounding box center [719, 101] width 111 height 23
